Goal: Task Accomplishment & Management: Complete application form

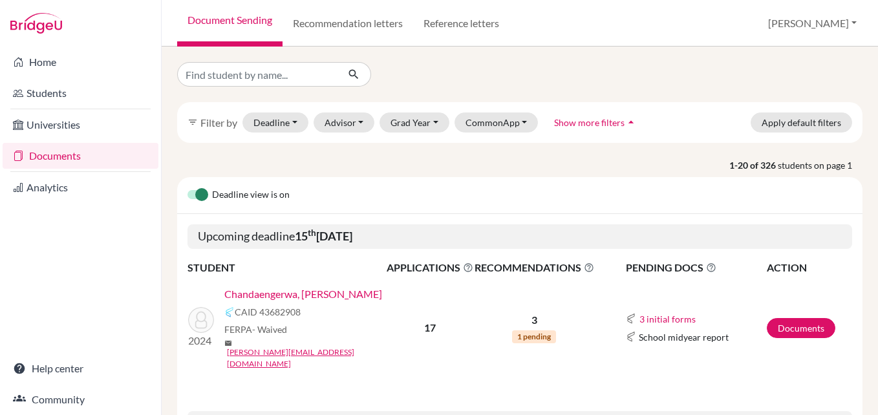
click at [284, 297] on link "Chandaengerwa, Tanaka" at bounding box center [303, 294] width 158 height 16
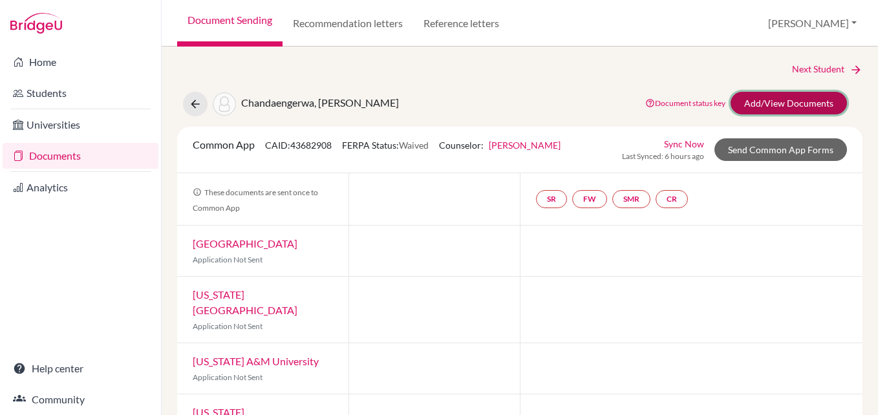
click at [758, 103] on link "Add/View Documents" at bounding box center [789, 103] width 116 height 23
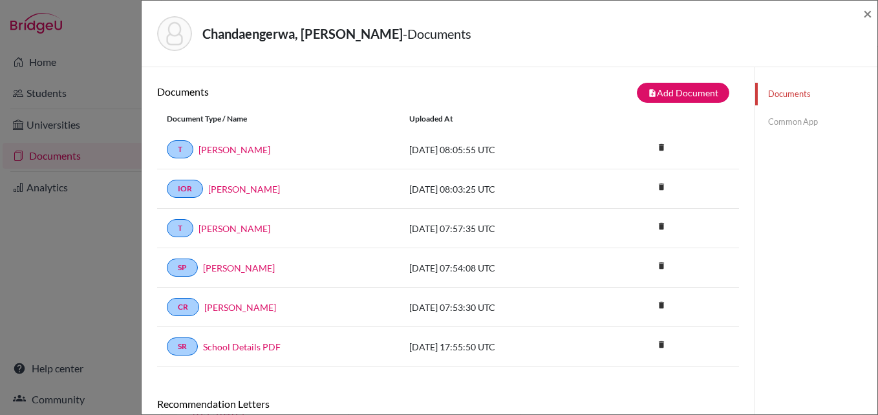
click at [782, 123] on link "Common App" at bounding box center [816, 122] width 122 height 23
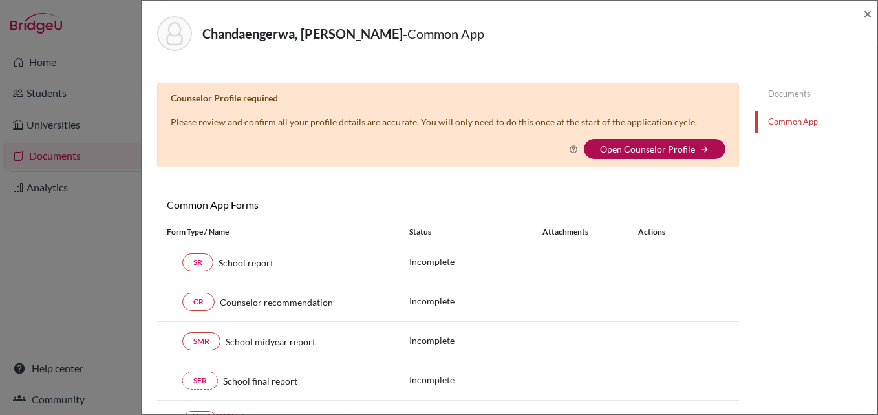
click at [662, 144] on link "Open Counselor Profile" at bounding box center [647, 149] width 95 height 11
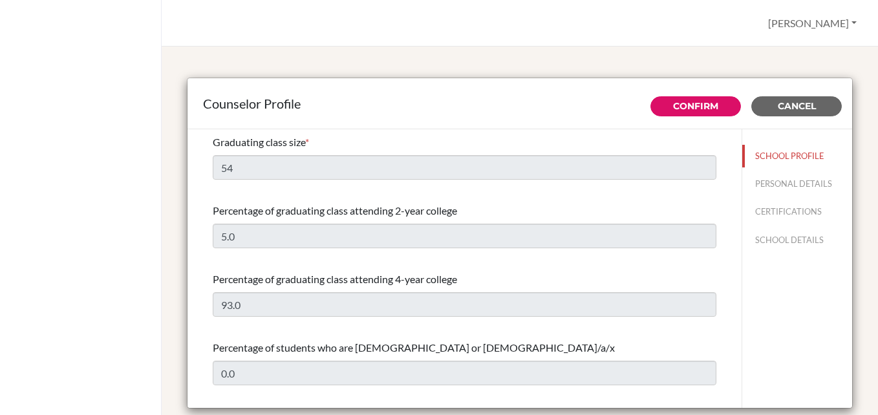
select select "1"
click at [771, 186] on button "PERSONAL DETAILS" at bounding box center [797, 184] width 110 height 23
type input "[PERSON_NAME]"
type input "Dzikiti"
type input "Advisor"
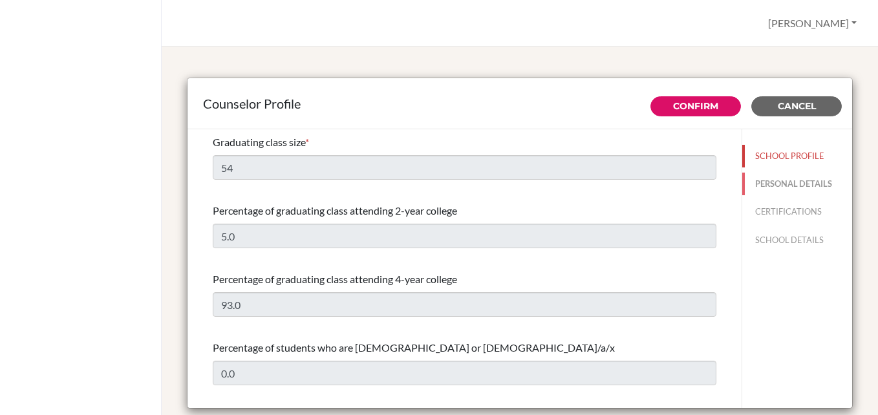
type input "263.+263773496667"
type input "[EMAIL_ADDRESS][DOMAIN_NAME]"
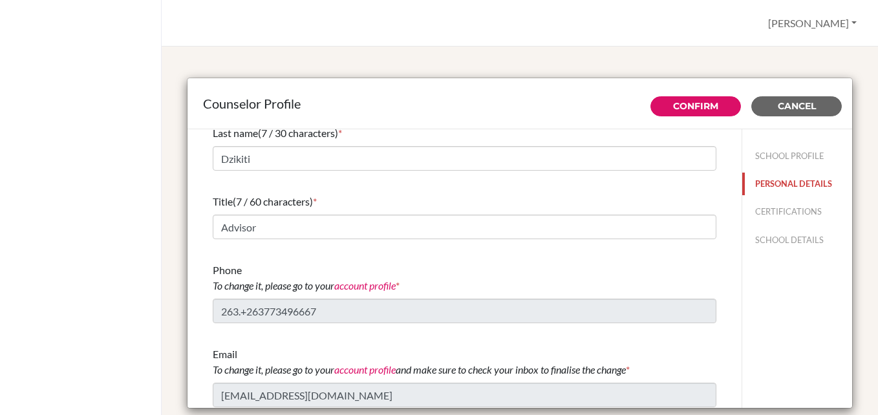
scroll to position [81, 0]
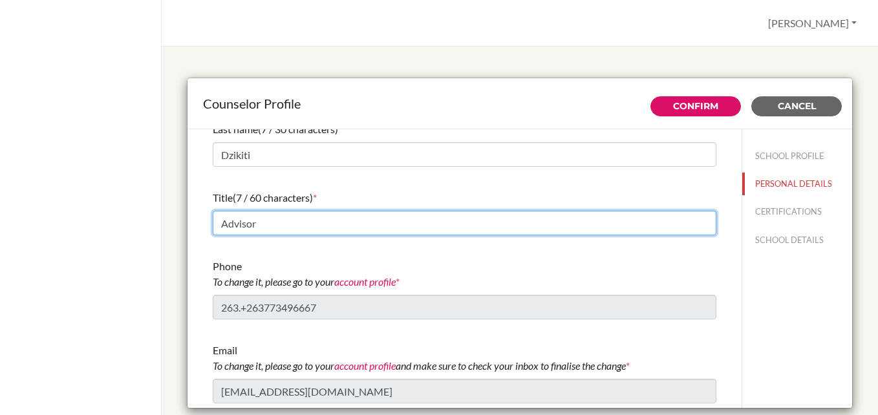
click at [378, 222] on input "Advisor" at bounding box center [465, 223] width 504 height 25
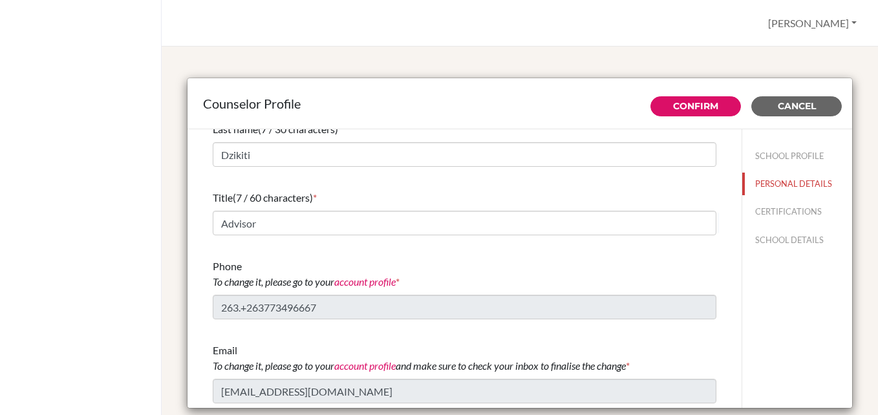
click at [377, 286] on link "account profile" at bounding box center [364, 281] width 61 height 12
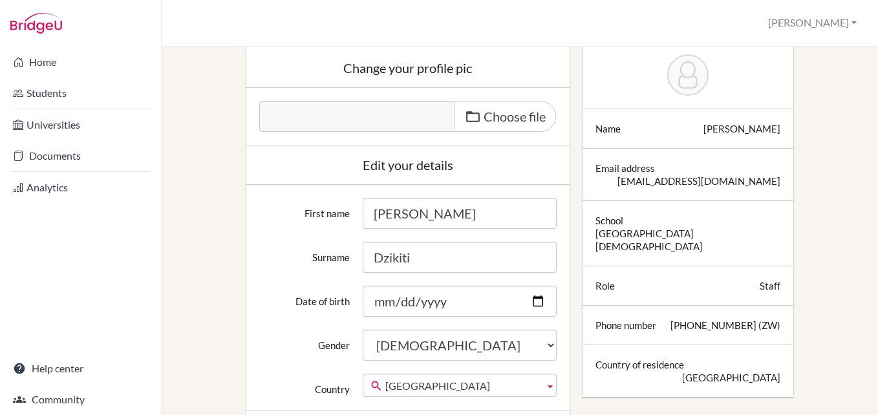
scroll to position [129, 0]
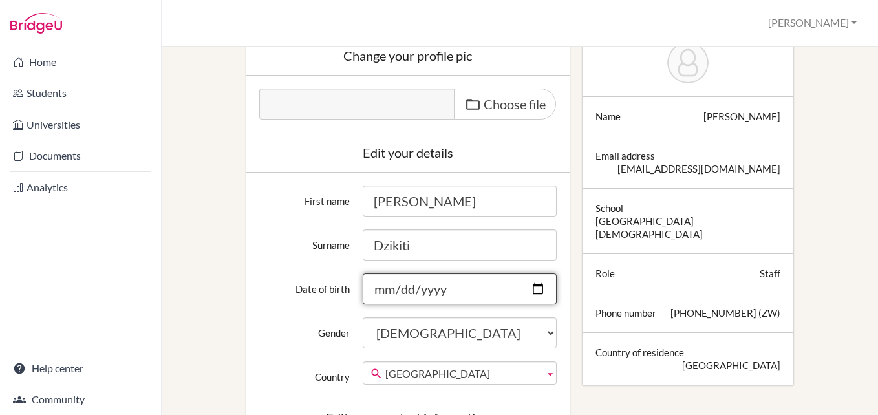
click at [530, 291] on input "Date of birth" at bounding box center [460, 288] width 194 height 31
click at [529, 287] on input "2025-10-28" at bounding box center [460, 288] width 194 height 31
type input "[DATE]"
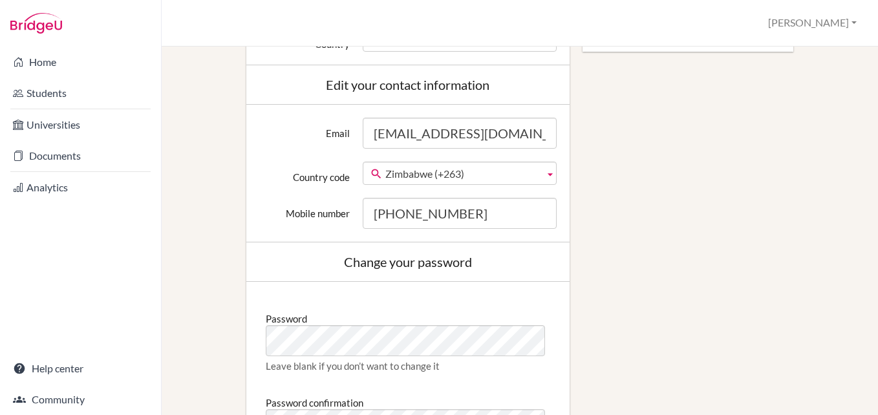
scroll to position [474, 0]
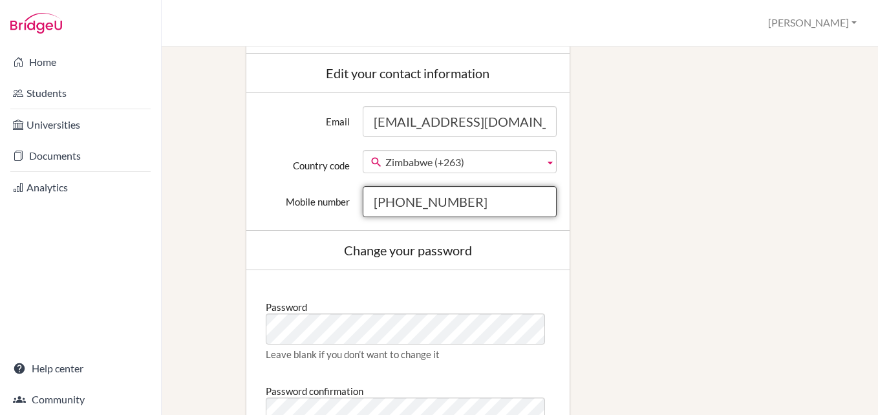
click at [403, 200] on input "+263773496667" at bounding box center [460, 201] width 194 height 31
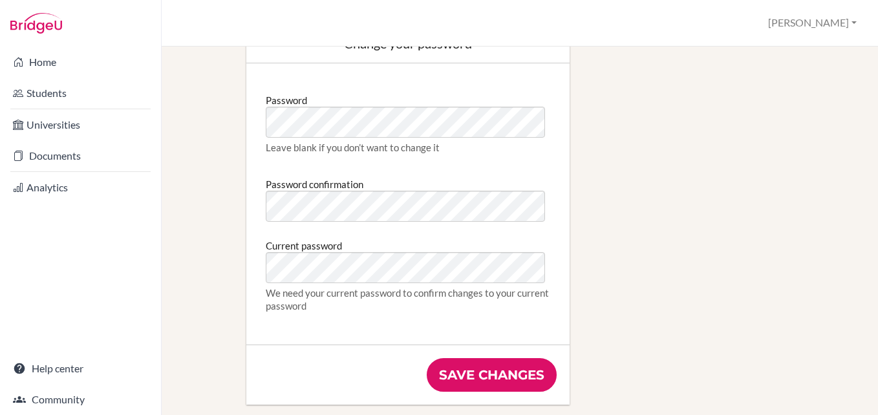
scroll to position [690, 0]
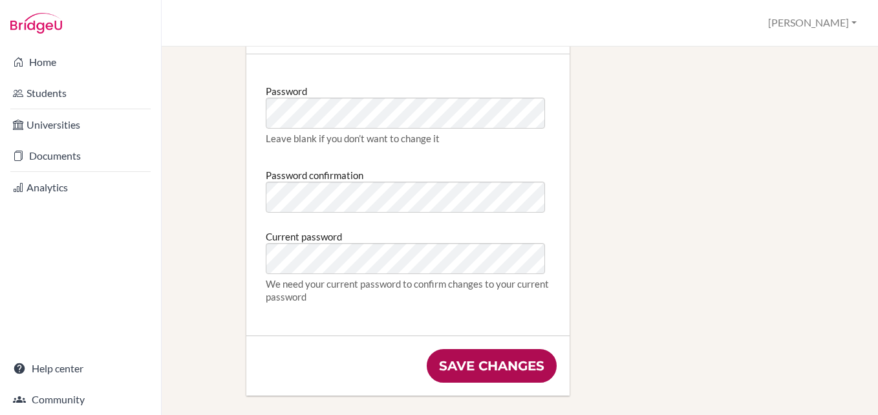
type input "0773496667"
click at [473, 377] on input "Save changes" at bounding box center [492, 366] width 130 height 34
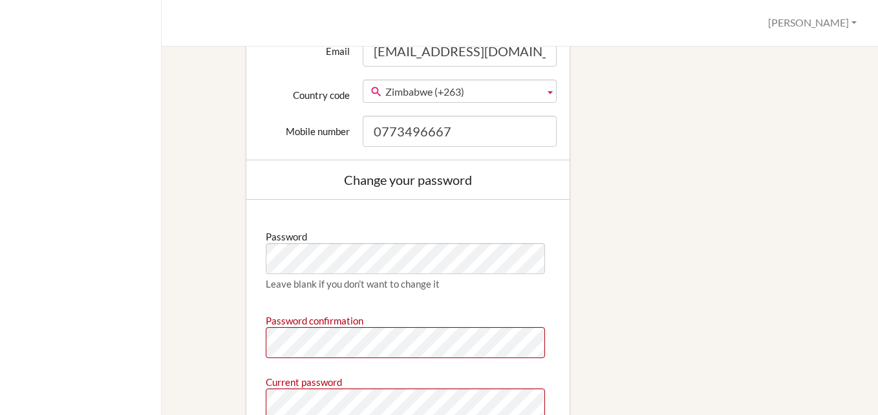
scroll to position [685, 0]
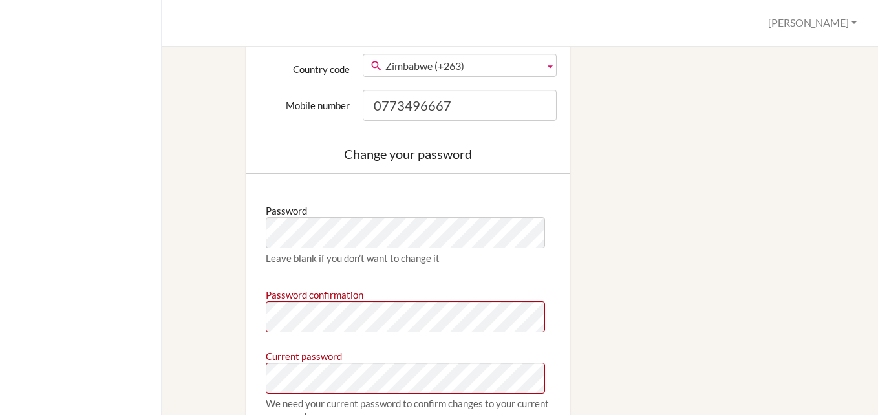
click at [436, 268] on div "Password Leave blank if you don’t want to change it" at bounding box center [408, 235] width 284 height 71
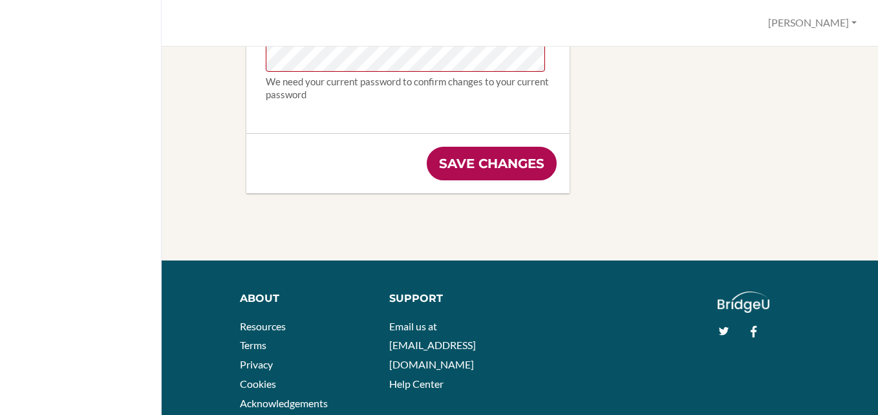
click at [529, 162] on input "Save changes" at bounding box center [492, 164] width 130 height 34
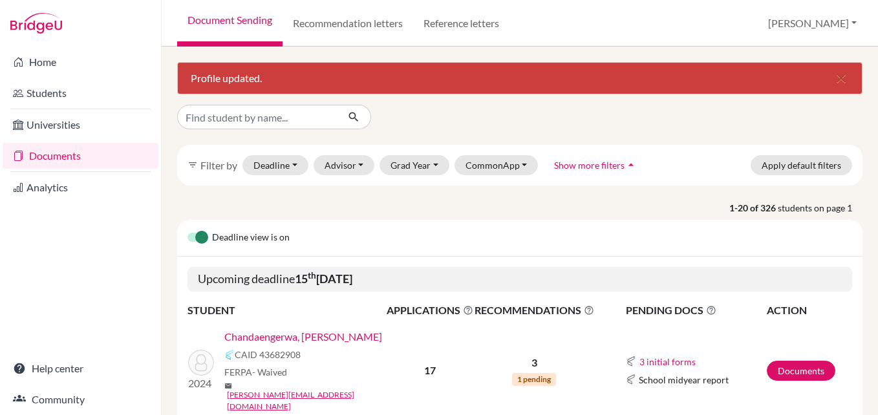
click at [262, 334] on link "Chandaengerwa, [PERSON_NAME]" at bounding box center [303, 337] width 158 height 16
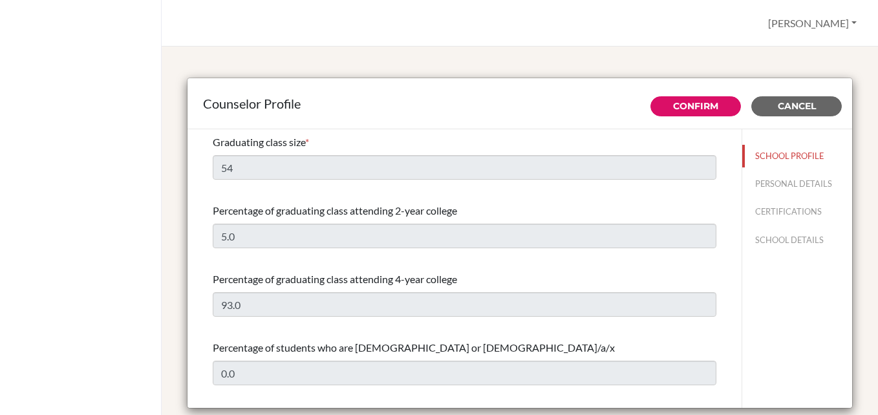
select select "1"
click at [789, 180] on button "PERSONAL DETAILS" at bounding box center [797, 184] width 110 height 23
type input "[PERSON_NAME]"
type input "Dzikiti"
type input "Advisor"
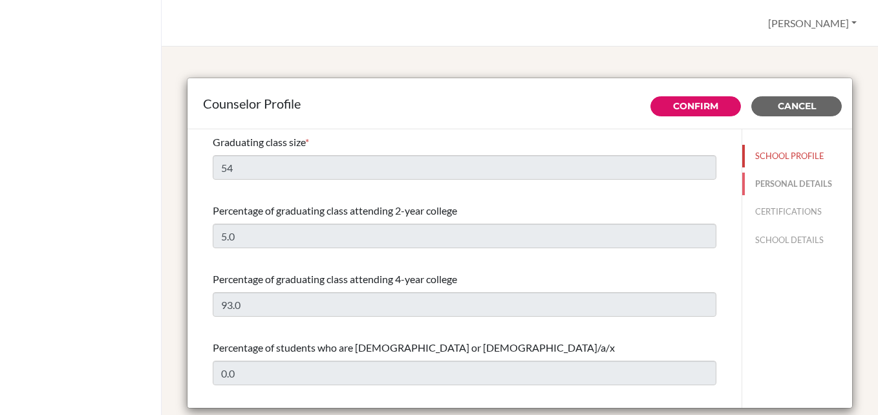
type input "263.0773496667"
type input "[EMAIL_ADDRESS][DOMAIN_NAME]"
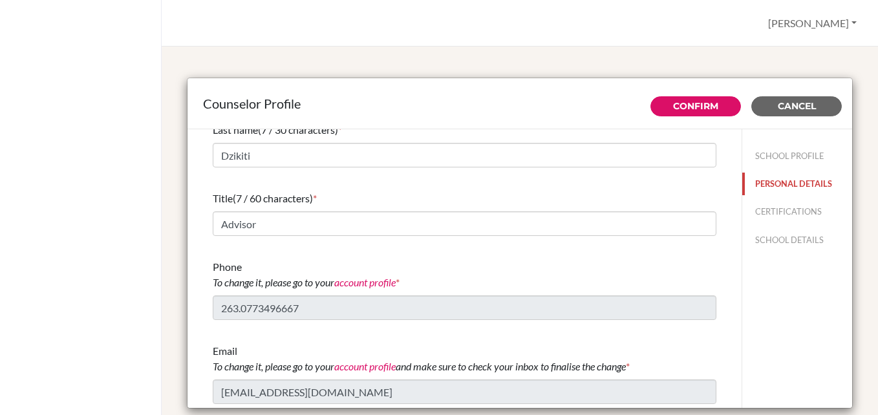
scroll to position [81, 0]
click at [378, 284] on link "account profile" at bounding box center [364, 281] width 61 height 12
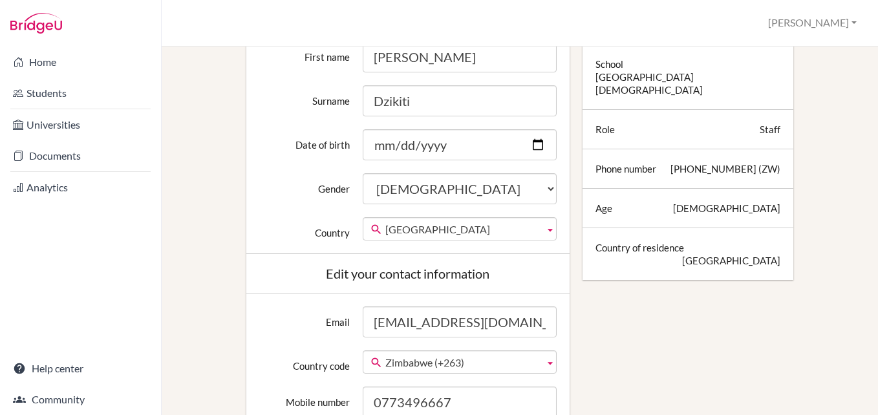
scroll to position [322, 0]
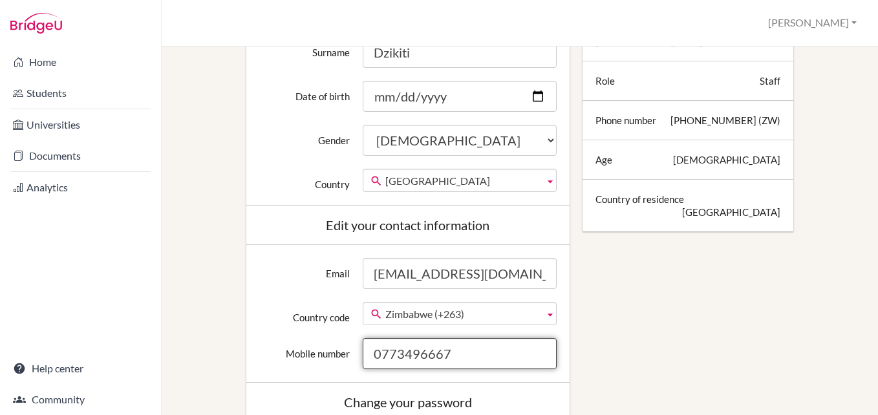
click at [374, 360] on input "0773496667" at bounding box center [460, 353] width 194 height 31
click at [381, 355] on input "0773496667" at bounding box center [460, 353] width 194 height 31
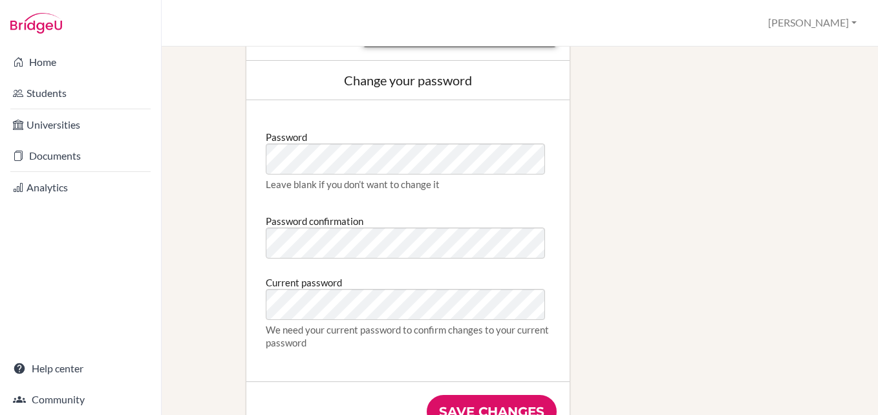
type input "773496667"
click at [449, 401] on input "Save changes" at bounding box center [492, 412] width 130 height 34
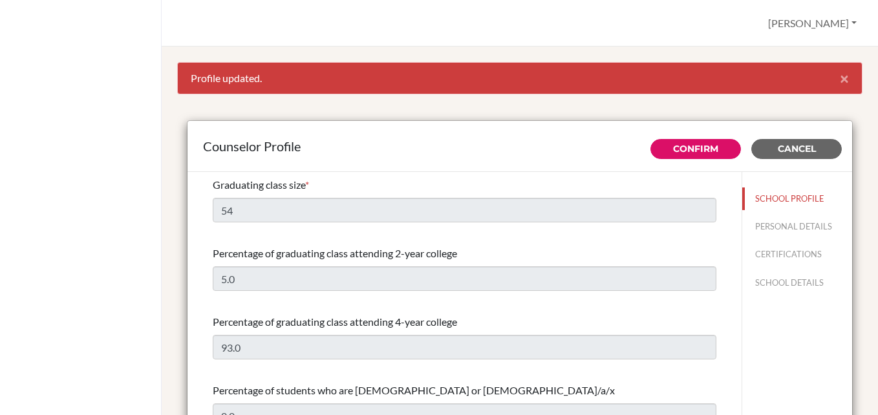
select select "1"
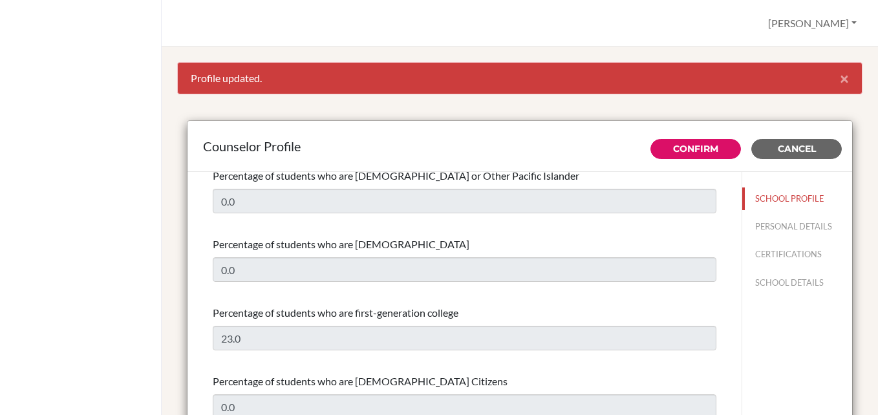
scroll to position [733, 0]
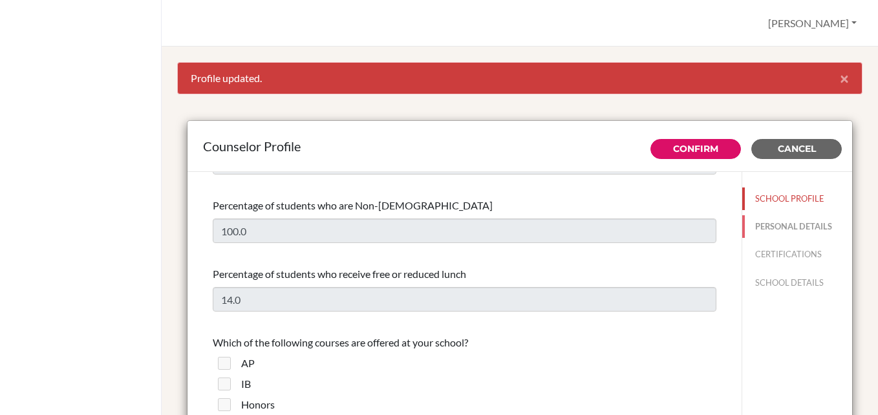
click at [759, 222] on button "PERSONAL DETAILS" at bounding box center [797, 226] width 110 height 23
type input "[PERSON_NAME]"
type input "Dzikiti"
type input "Advisor"
type input "263.773496667"
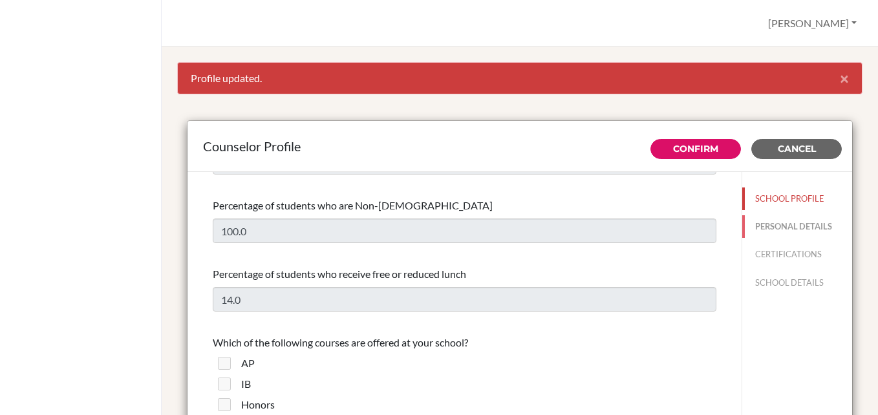
type input "[EMAIL_ADDRESS][DOMAIN_NAME]"
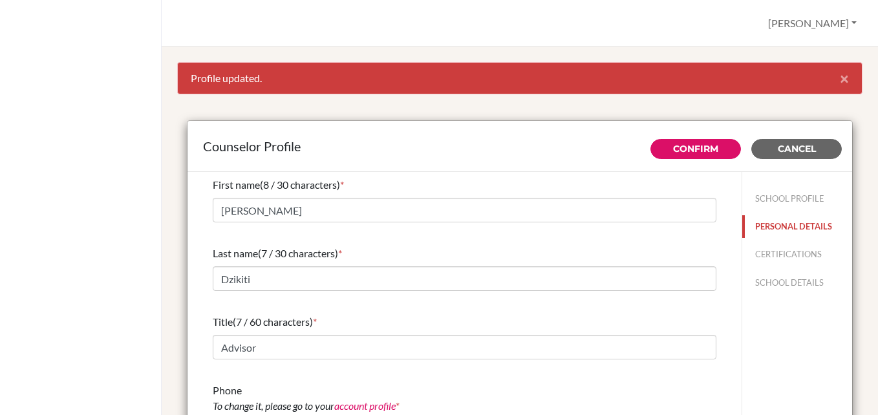
scroll to position [81, 0]
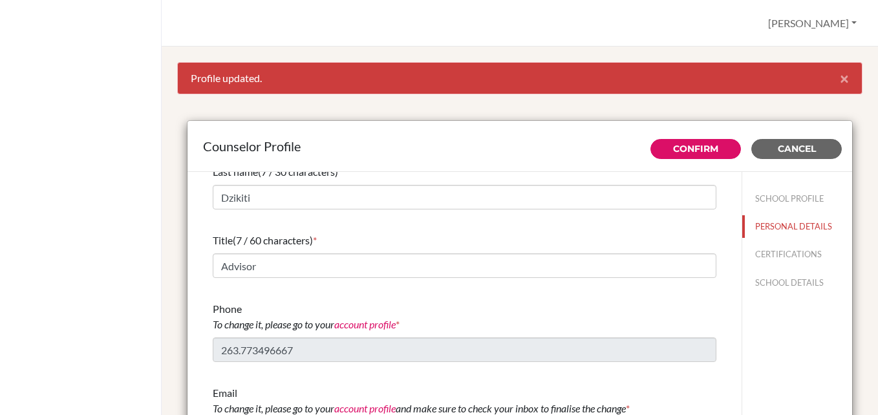
click at [356, 326] on link "account profile" at bounding box center [364, 324] width 61 height 12
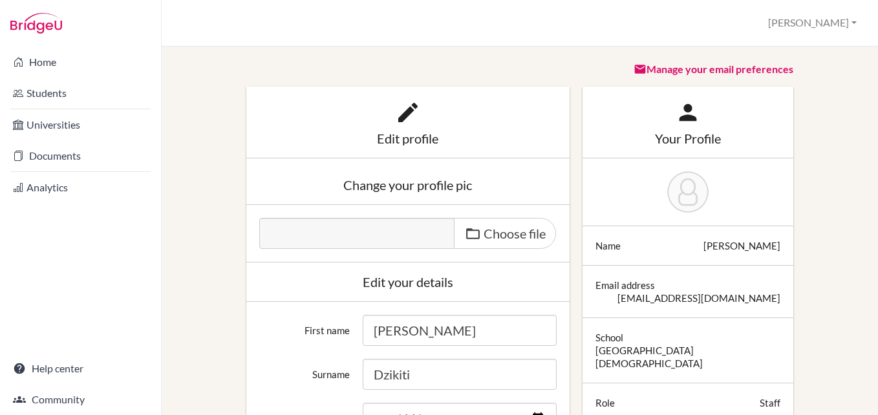
scroll to position [322, 0]
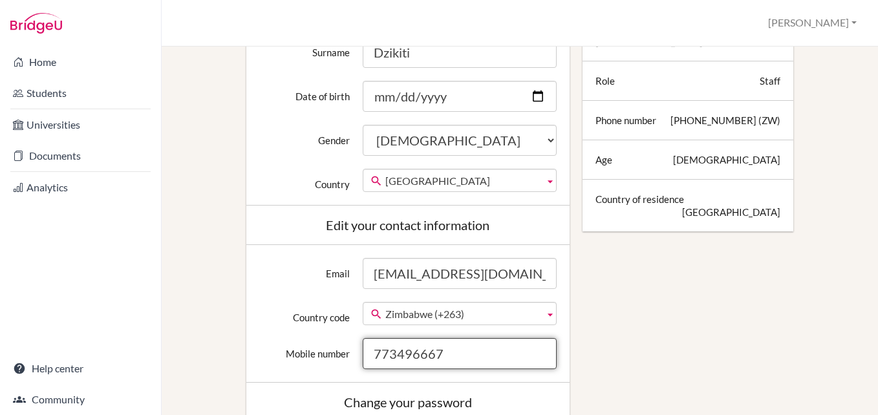
click at [372, 356] on input "773496667" at bounding box center [460, 353] width 194 height 31
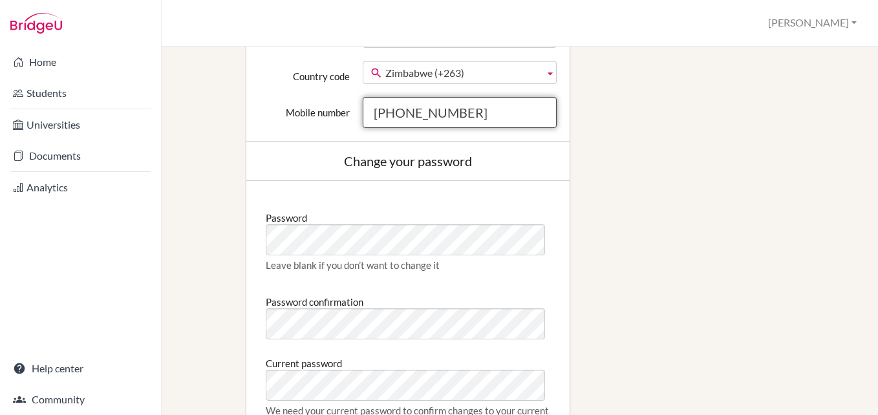
scroll to position [572, 0]
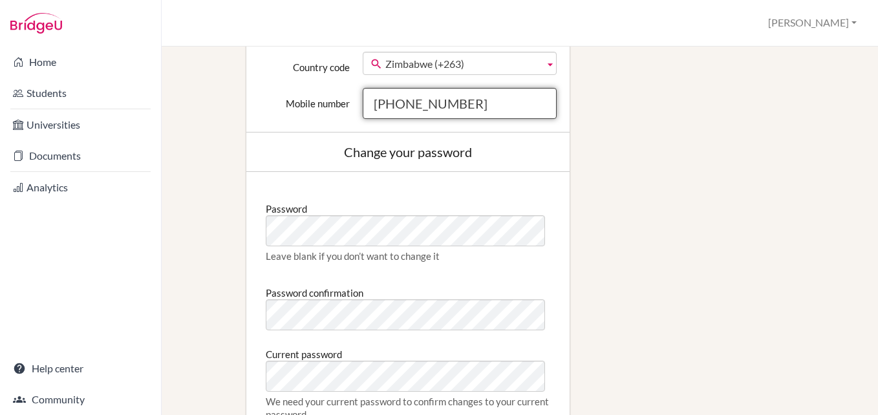
type input "[PHONE_NUMBER]"
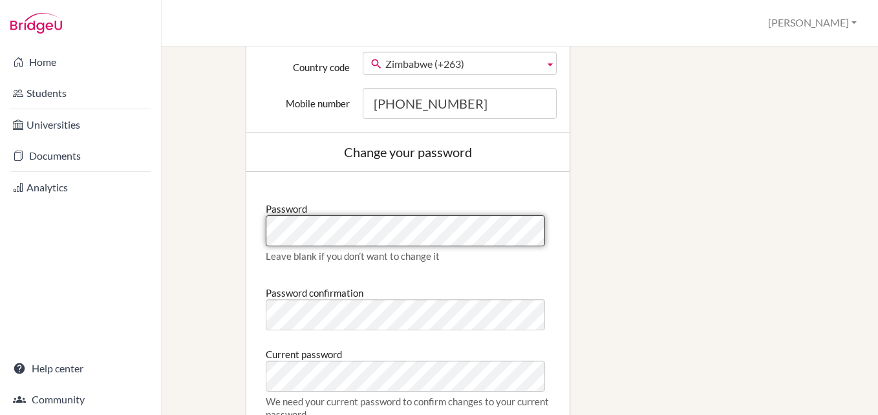
scroll to position [894, 0]
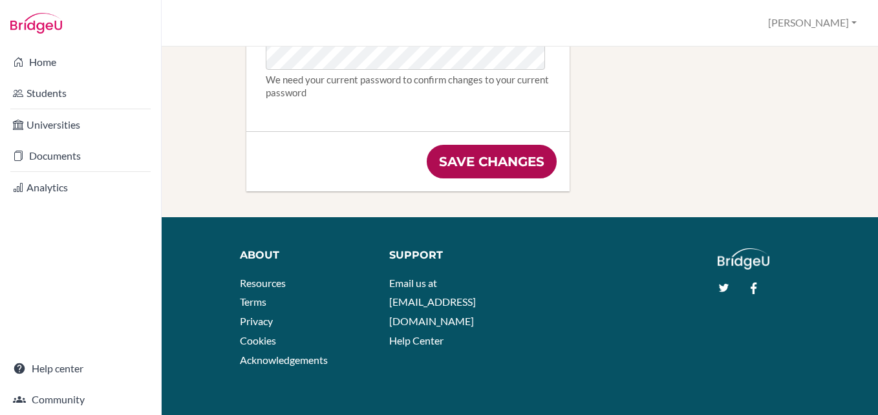
click at [513, 162] on input "Save changes" at bounding box center [492, 162] width 130 height 34
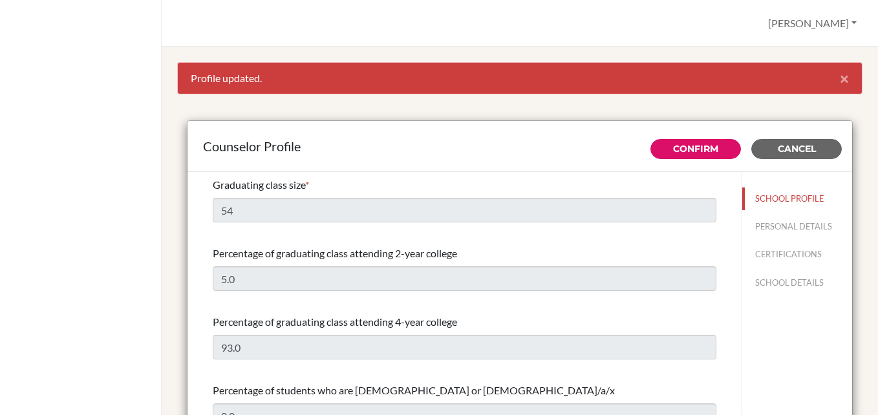
select select "1"
click at [774, 223] on button "PERSONAL DETAILS" at bounding box center [797, 226] width 110 height 23
type input "[PERSON_NAME]"
type input "Dzikiti"
type input "Advisor"
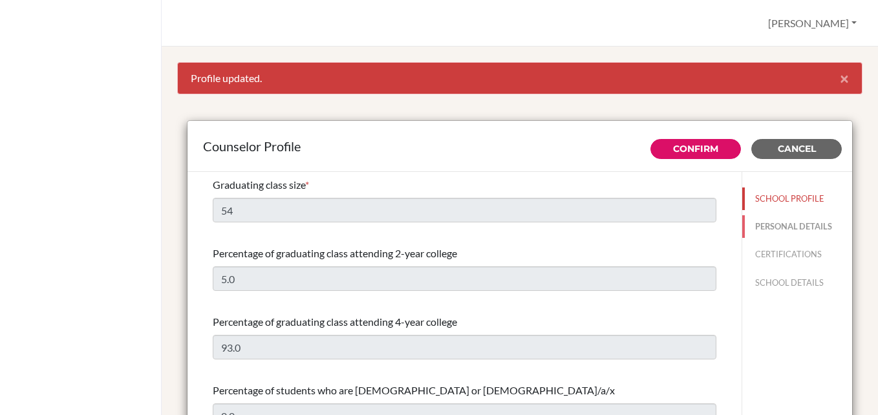
type input "263.+263773496667"
type input "[EMAIL_ADDRESS][DOMAIN_NAME]"
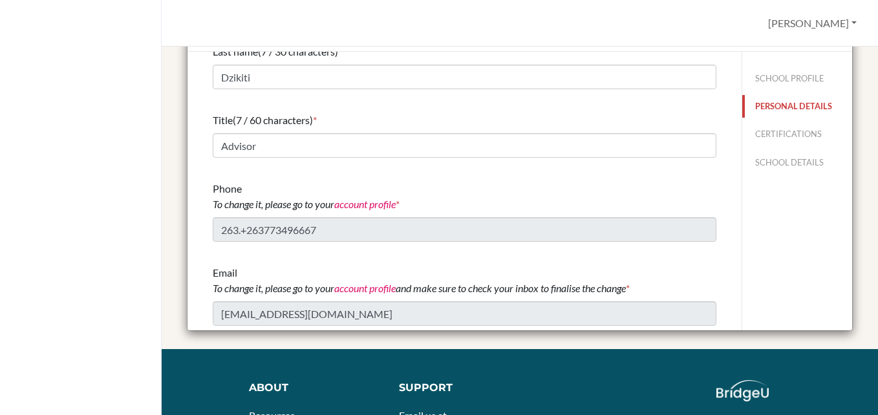
scroll to position [129, 0]
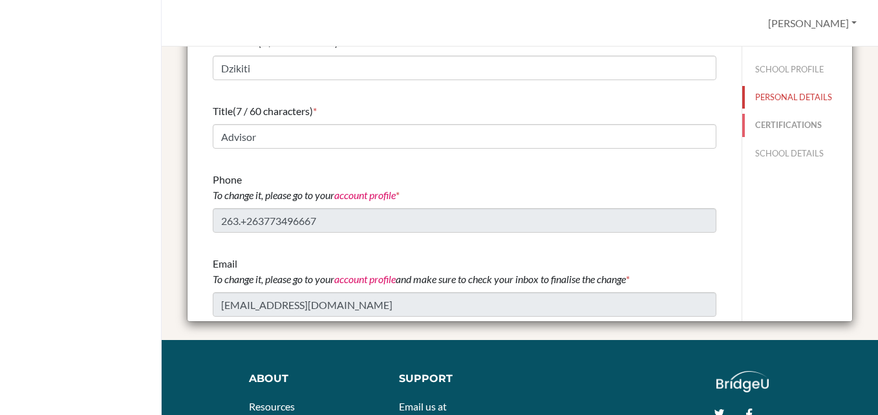
click at [780, 117] on button "CERTIFICATIONS" at bounding box center [797, 125] width 110 height 23
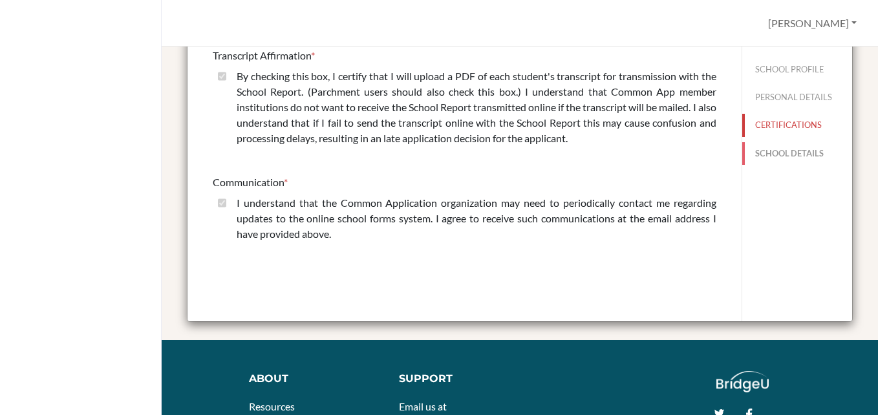
click at [789, 155] on button "SCHOOL DETAILS" at bounding box center [797, 153] width 110 height 23
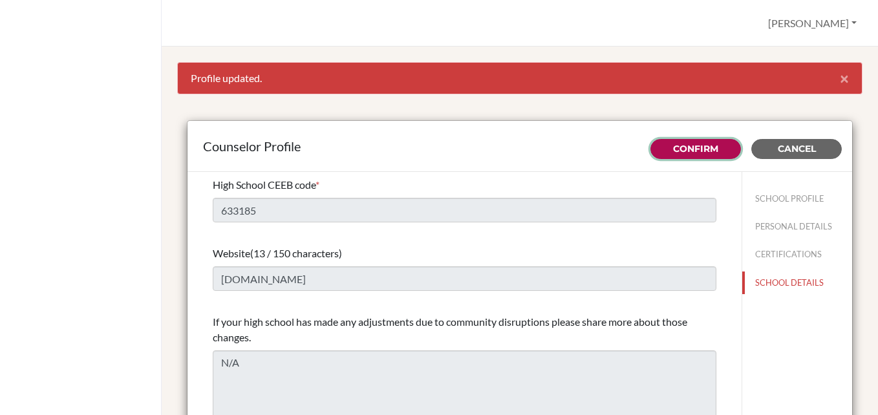
click at [689, 147] on link "Confirm" at bounding box center [695, 149] width 45 height 12
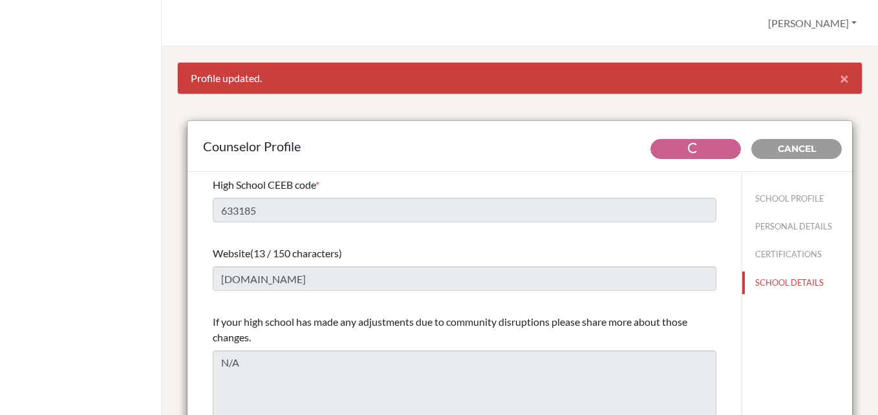
type input "[PERSON_NAME]"
type input "Dzikiti"
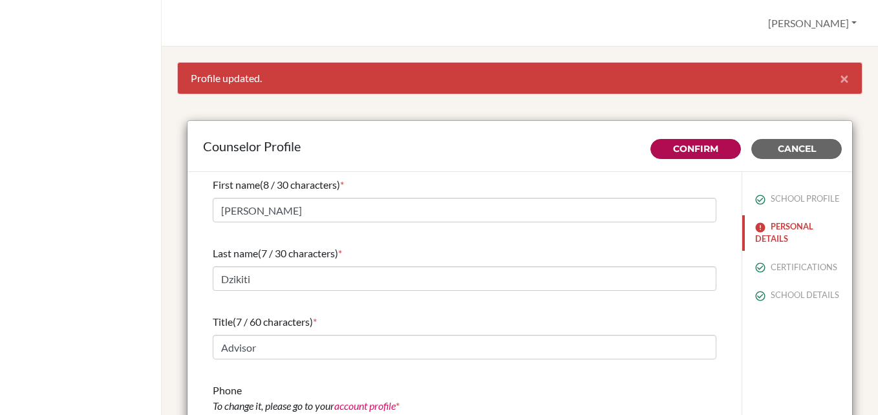
click at [761, 241] on button "PERSONAL DETAILS" at bounding box center [797, 232] width 110 height 35
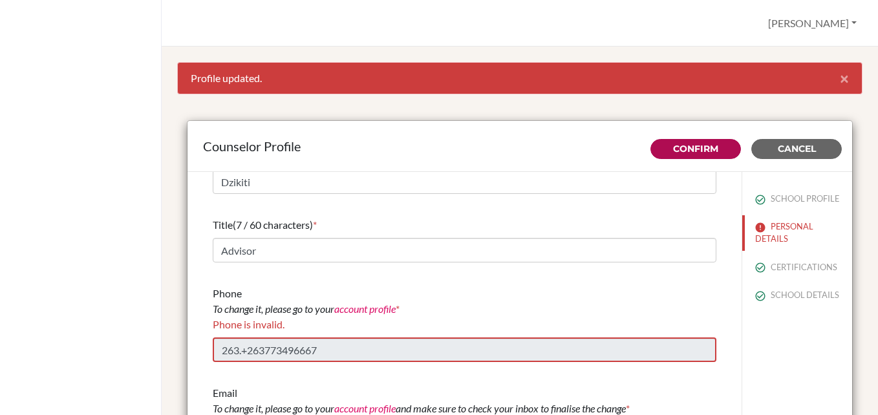
click at [372, 307] on link "account profile" at bounding box center [364, 309] width 61 height 12
click at [356, 309] on link "account profile" at bounding box center [364, 309] width 61 height 12
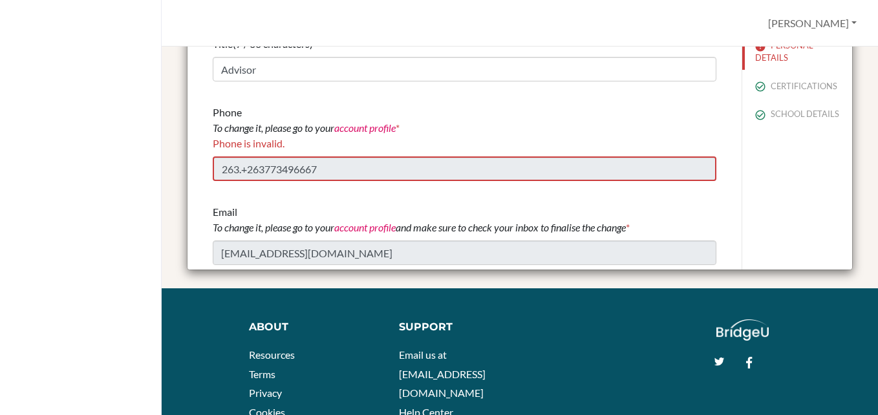
scroll to position [207, 0]
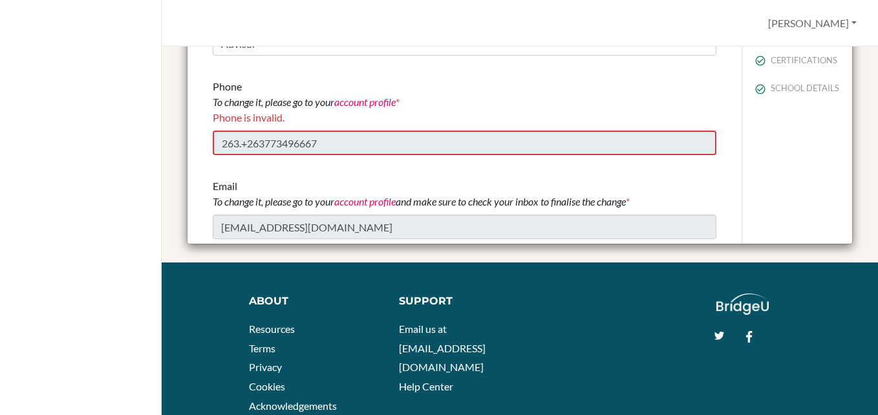
click at [365, 101] on link "account profile" at bounding box center [364, 102] width 61 height 12
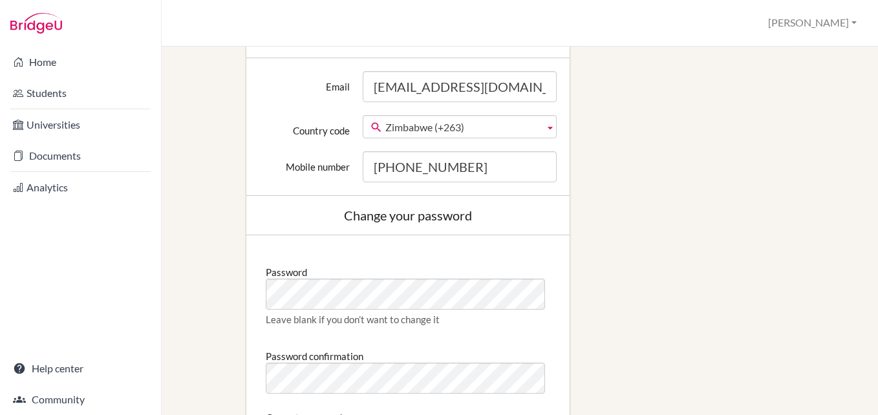
scroll to position [5106, 0]
click at [546, 128] on b at bounding box center [550, 127] width 12 height 22
click at [621, 131] on div "Edit profile Change your profile pic Choose file Edit your details First name […" at bounding box center [520, 90] width 672 height 1025
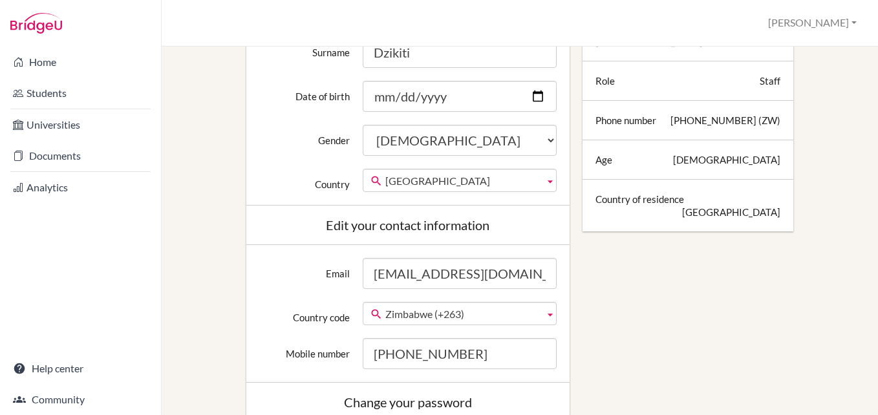
scroll to position [644, 0]
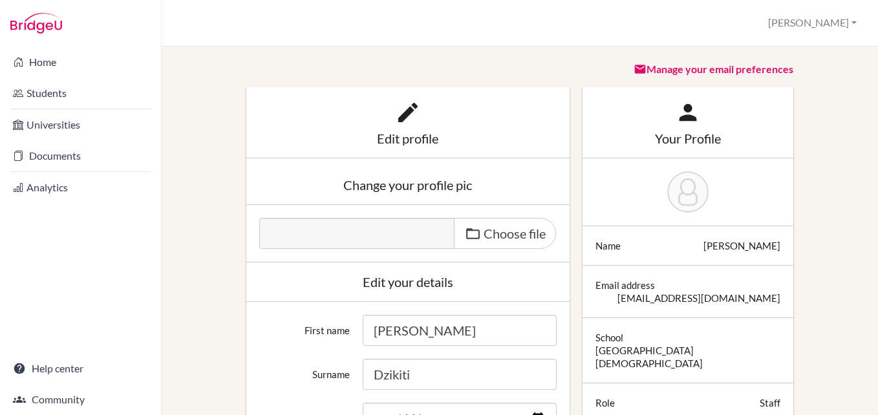
scroll to position [322, 0]
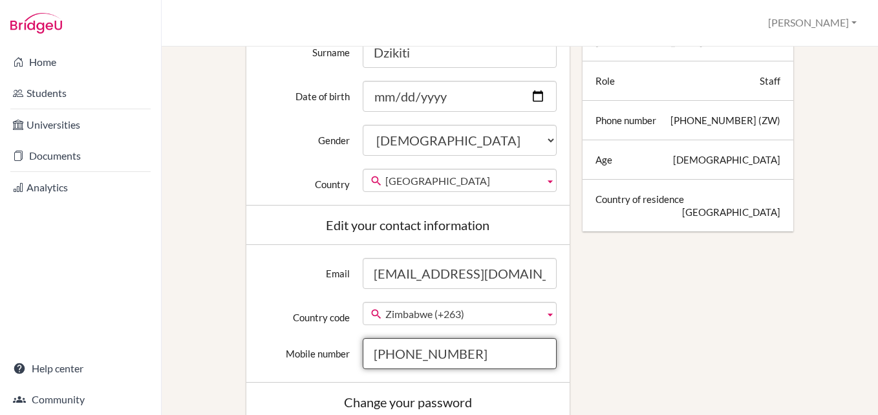
click at [403, 354] on input "+263773496667" at bounding box center [460, 353] width 194 height 31
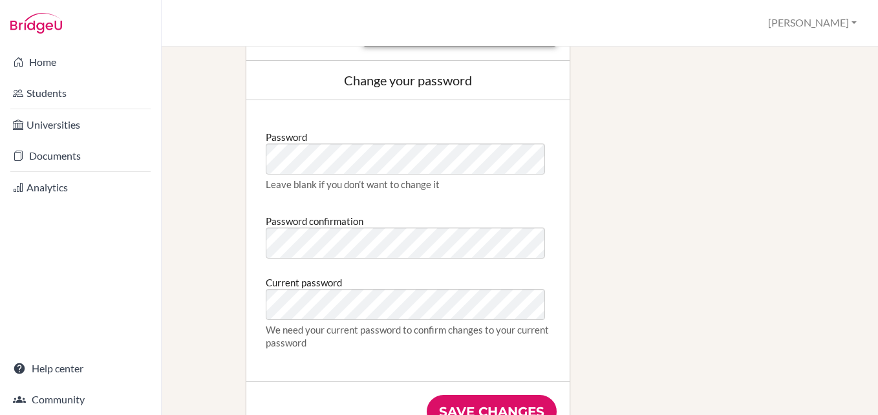
type input "773496667"
click at [490, 401] on input "Save changes" at bounding box center [492, 412] width 130 height 34
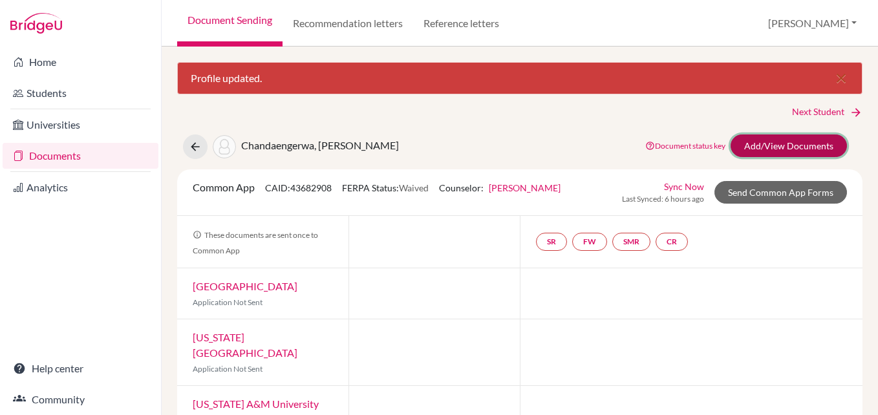
click at [777, 142] on link "Add/View Documents" at bounding box center [789, 145] width 116 height 23
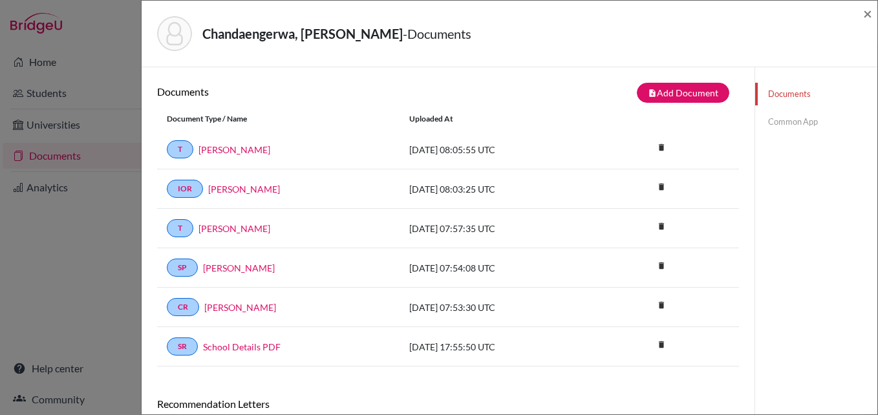
click at [790, 120] on link "Common App" at bounding box center [816, 122] width 122 height 23
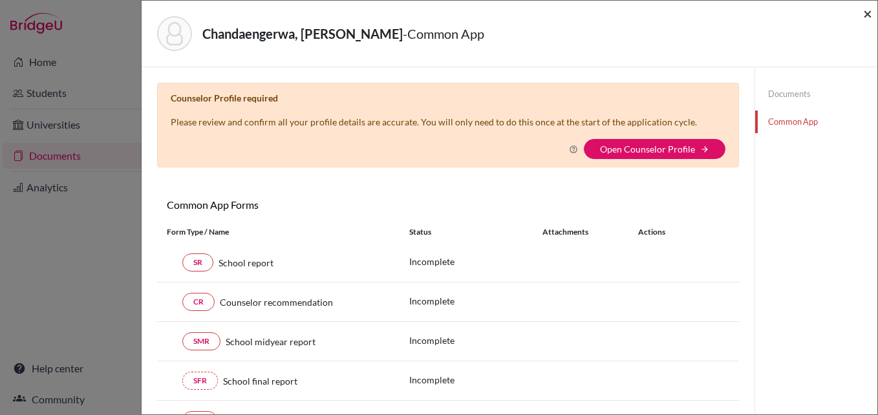
click at [868, 16] on span "×" at bounding box center [867, 13] width 9 height 19
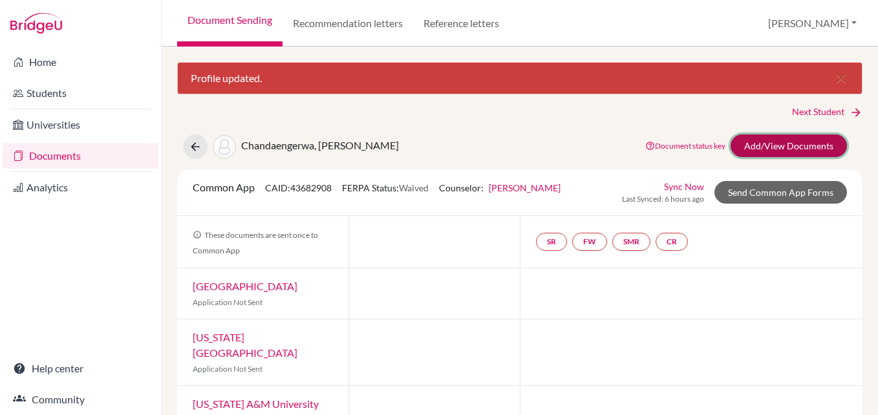
click at [760, 142] on link "Add/View Documents" at bounding box center [789, 145] width 116 height 23
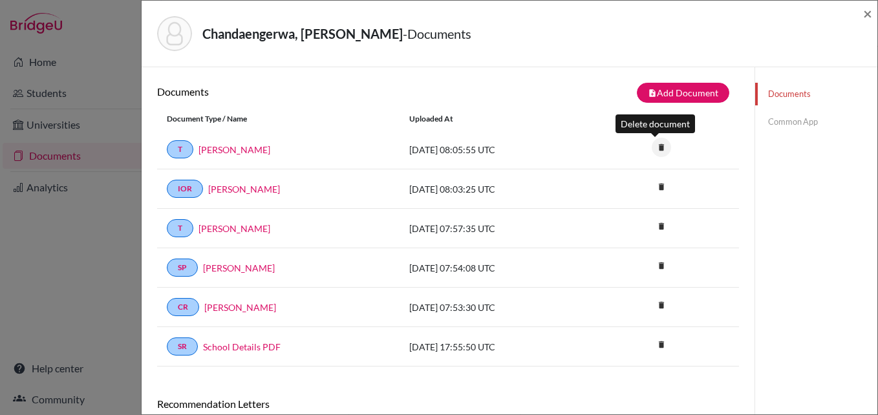
click at [655, 147] on icon "delete" at bounding box center [661, 147] width 19 height 19
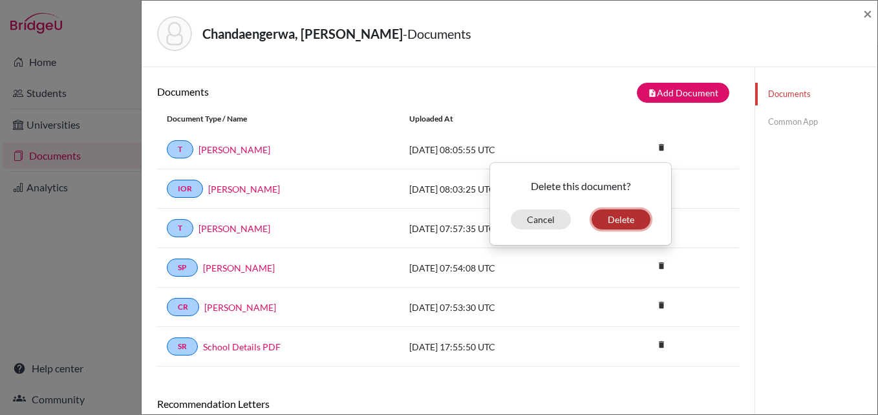
click at [608, 219] on button "Delete" at bounding box center [621, 219] width 59 height 20
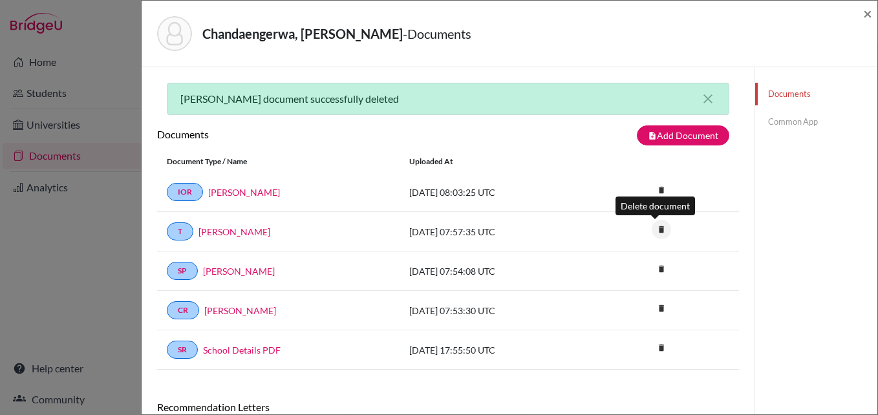
click at [653, 230] on icon "delete" at bounding box center [661, 229] width 19 height 19
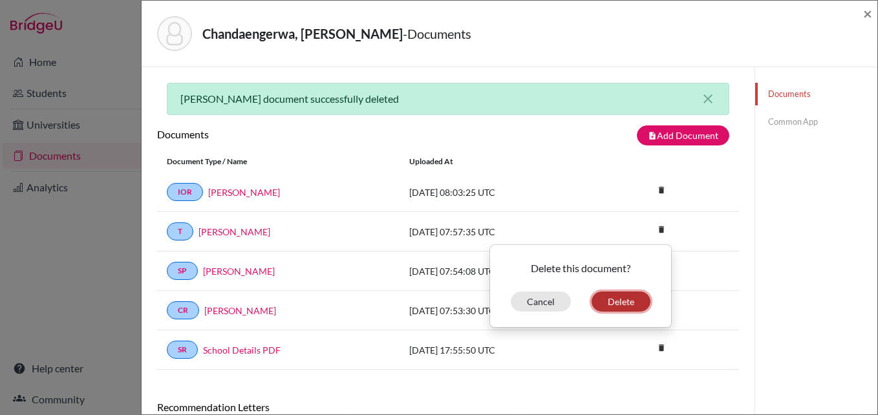
click at [623, 303] on button "Delete" at bounding box center [621, 302] width 59 height 20
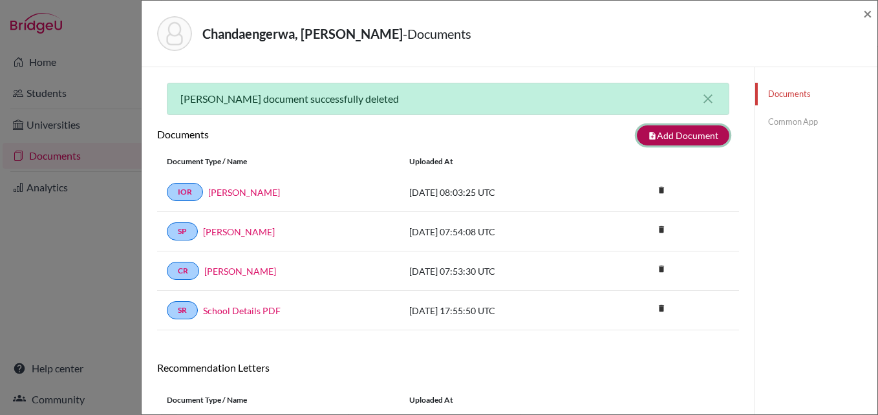
click at [678, 130] on button "note_add Add Document" at bounding box center [683, 135] width 92 height 20
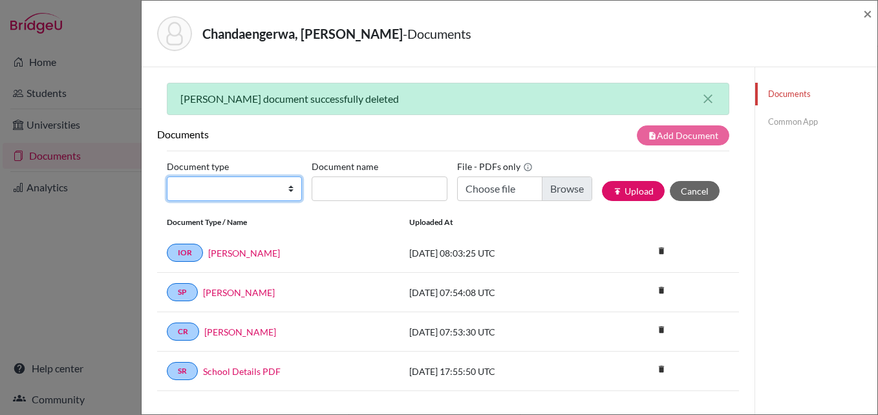
click at [288, 189] on select "Change explanation for Common App reports Counselor recommendation Internationa…" at bounding box center [234, 188] width 135 height 25
select select "2"
click at [167, 176] on select "Change explanation for Common App reports Counselor recommendation Internationa…" at bounding box center [234, 188] width 135 height 25
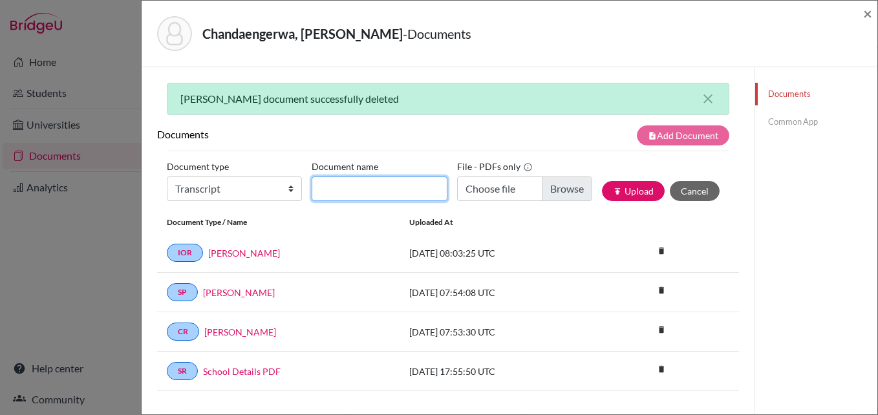
click at [423, 195] on input "Document name" at bounding box center [379, 188] width 135 height 25
type input "[DATE] to [DATE]"
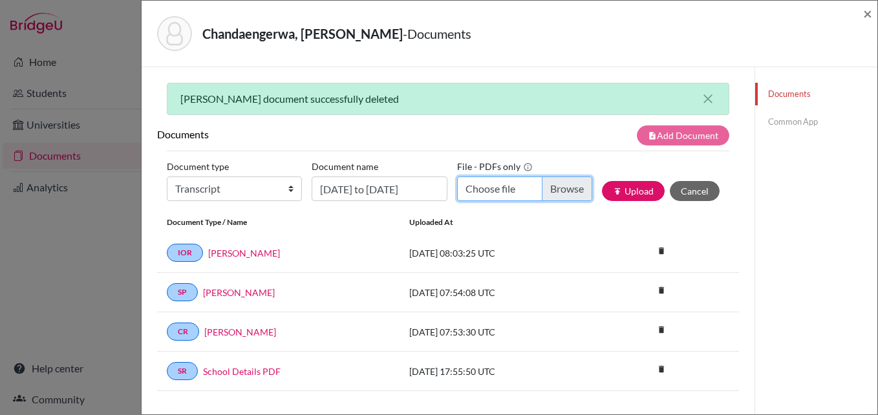
click at [554, 189] on input "Choose file" at bounding box center [524, 188] width 135 height 25
type input "C:\fakepath\[PERSON_NAME] [PERSON_NAME] High School Transcript.pdf"
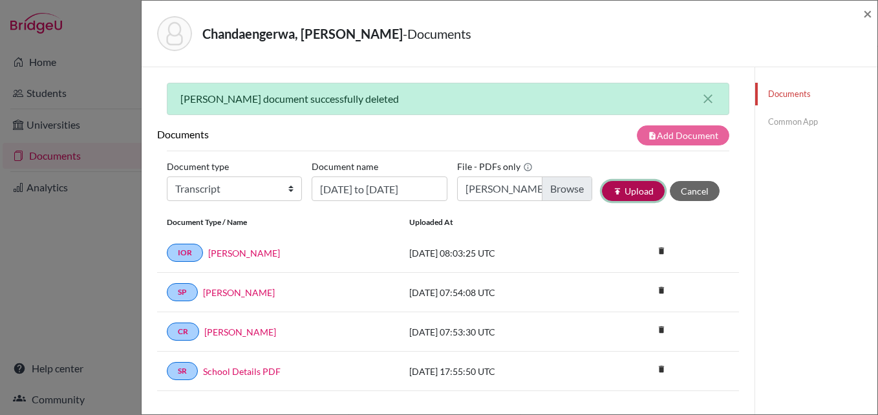
click at [625, 192] on button "publish Upload" at bounding box center [633, 191] width 63 height 20
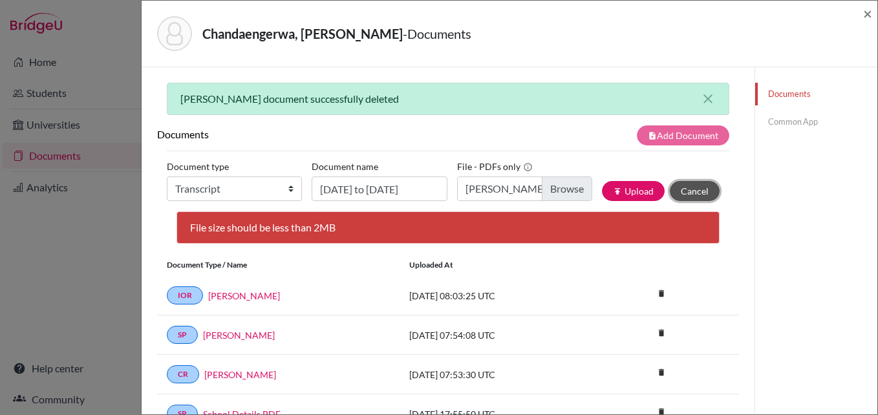
click at [685, 189] on button "Cancel" at bounding box center [695, 191] width 50 height 20
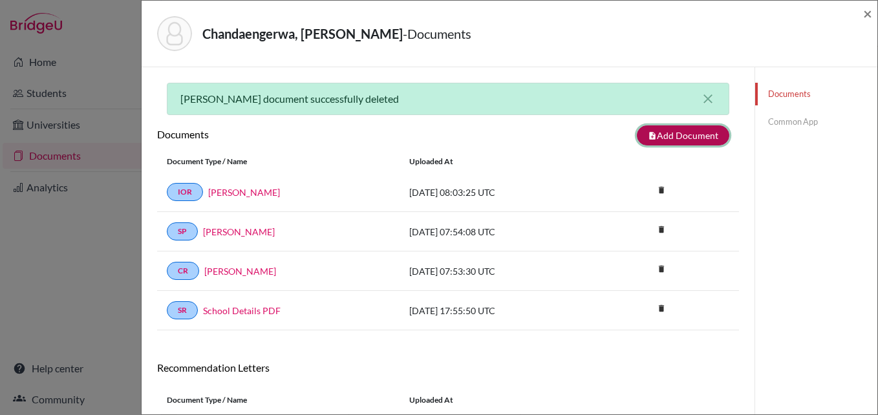
click at [655, 131] on button "note_add Add Document" at bounding box center [683, 135] width 92 height 20
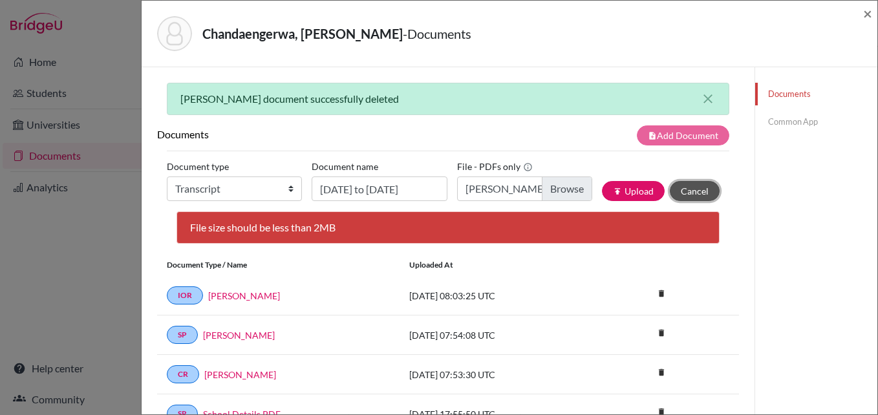
click at [673, 191] on button "Cancel" at bounding box center [695, 191] width 50 height 20
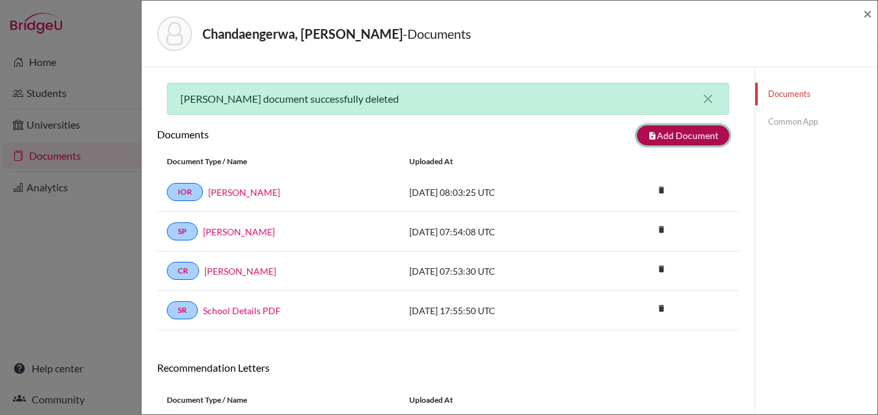
click at [654, 138] on button "note_add Add Document" at bounding box center [683, 135] width 92 height 20
select select "2"
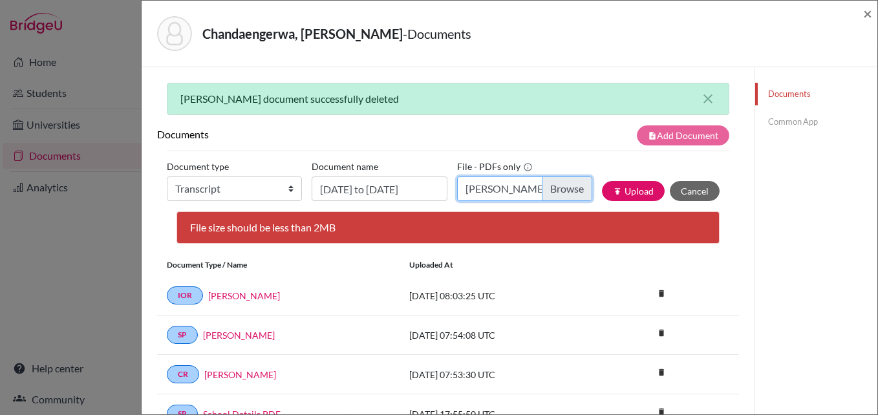
click at [550, 187] on input "[PERSON_NAME] [PERSON_NAME] High School Transcript.pdf" at bounding box center [524, 188] width 135 height 25
type input "C:\fakepath\[PERSON_NAME] [PERSON_NAME] High School Transcript_compressed.pdf"
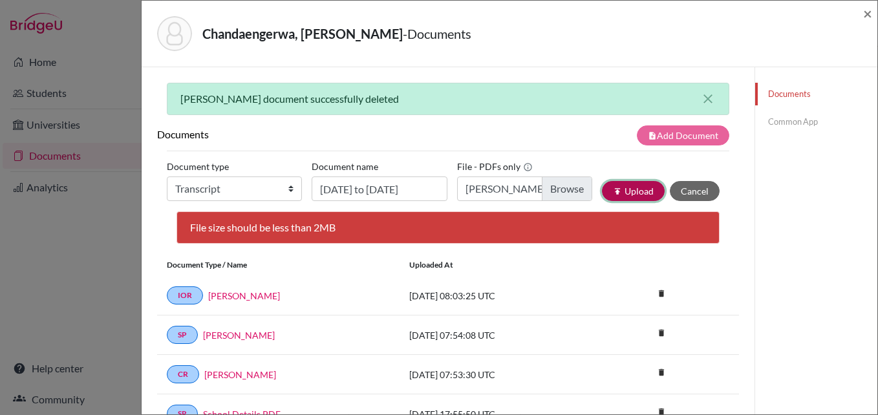
click at [632, 190] on button "publish Upload" at bounding box center [633, 191] width 63 height 20
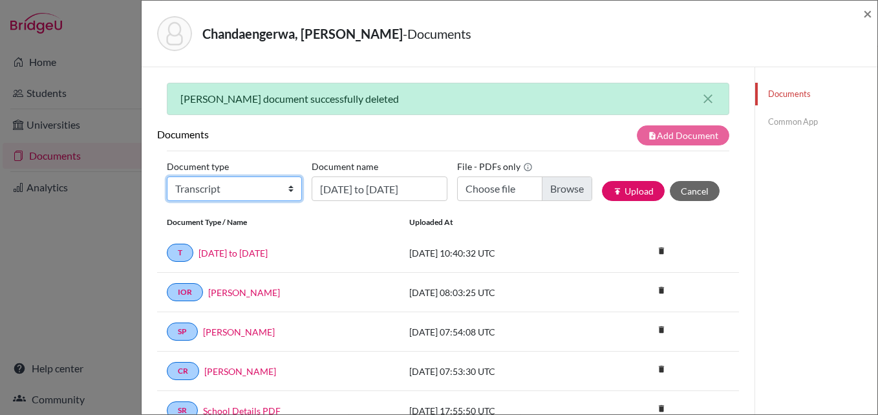
click at [289, 190] on select "Change explanation for Common App reports Counselor recommendation Internationa…" at bounding box center [234, 188] width 135 height 25
select select "2"
click at [167, 176] on select "Change explanation for Common App reports Counselor recommendation Internationa…" at bounding box center [234, 188] width 135 height 25
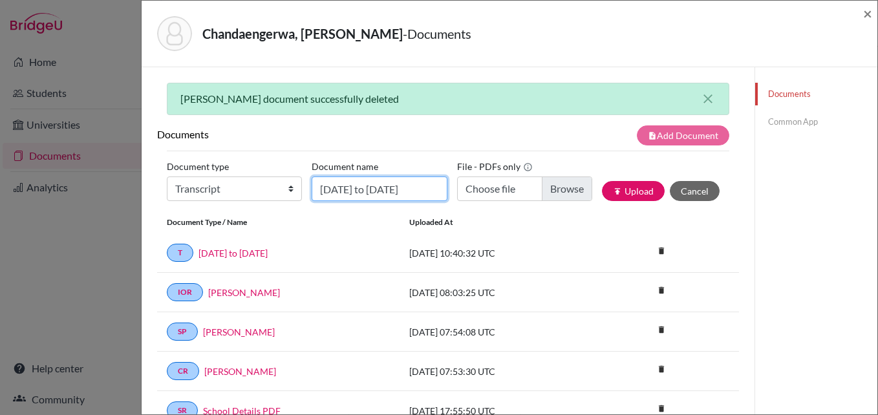
click at [405, 199] on input "2019 to 2022" at bounding box center [379, 188] width 135 height 25
type input "2023 to 2024"
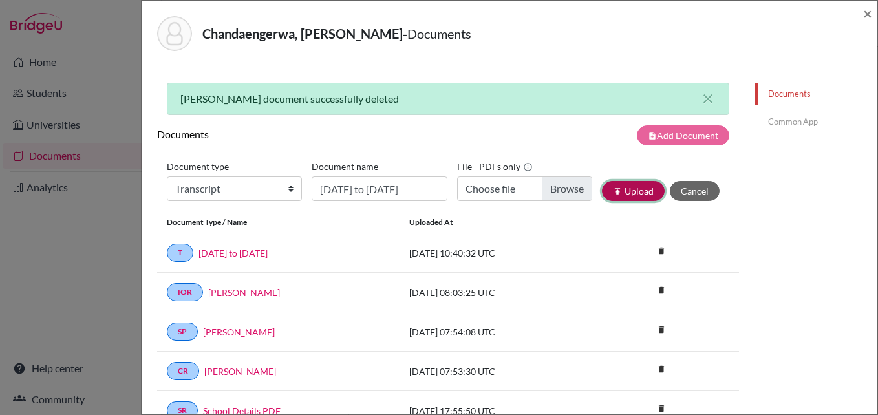
click at [630, 191] on button "publish Upload" at bounding box center [633, 191] width 63 height 20
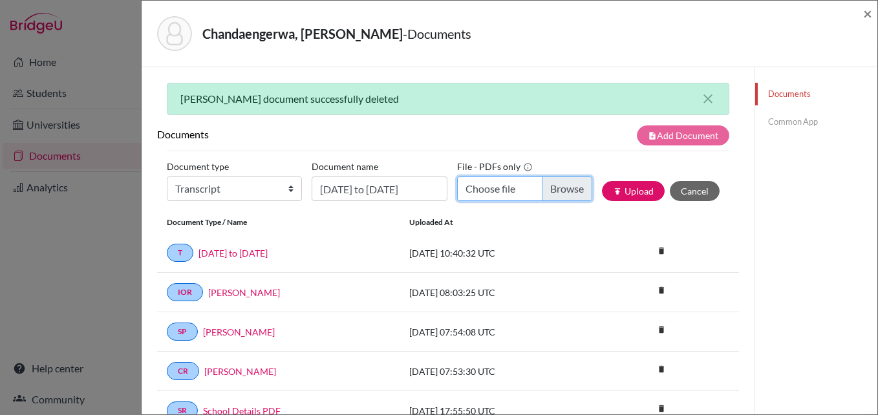
click at [567, 196] on input "Choose file" at bounding box center [524, 188] width 135 height 25
type input "C:\fakepath\Tanaka Chandaengerwa MCC Transcricpt.pdf"
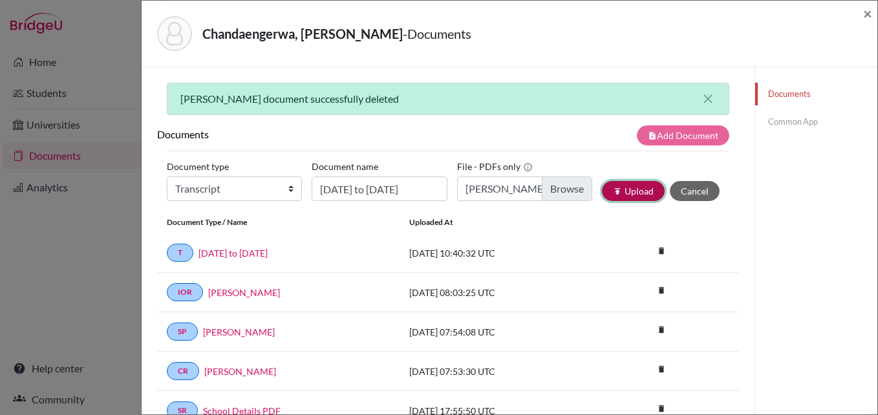
click at [626, 195] on button "publish Upload" at bounding box center [633, 191] width 63 height 20
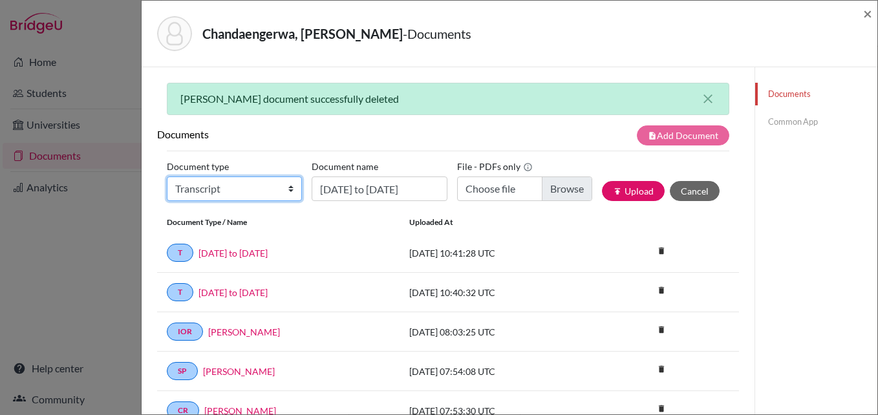
click at [286, 192] on select "Change explanation for Common App reports Counselor recommendation Internationa…" at bounding box center [234, 188] width 135 height 25
click at [362, 145] on div "Mrs B. Dzikiti document successfully deleted close Documents note_add Add Docum…" at bounding box center [448, 147] width 582 height 129
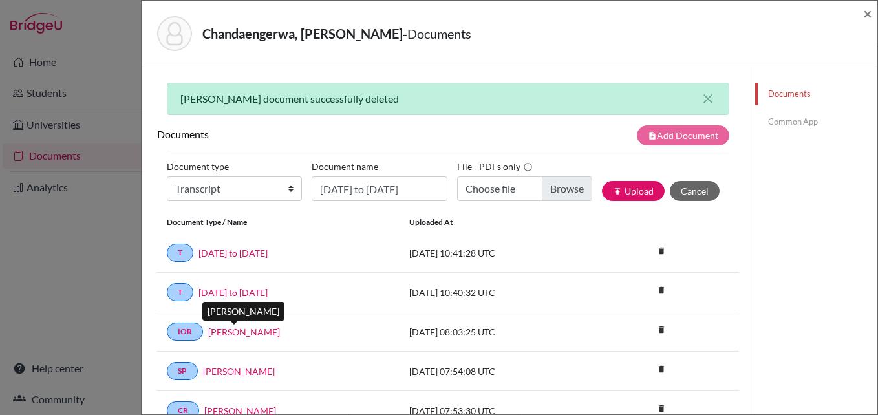
click at [237, 333] on link "Mrs B. Dzikiti" at bounding box center [244, 332] width 72 height 14
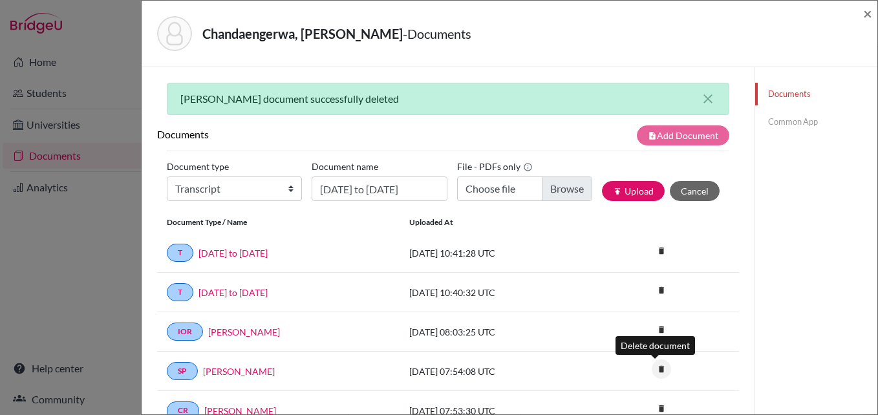
click at [656, 367] on icon "delete" at bounding box center [661, 368] width 19 height 19
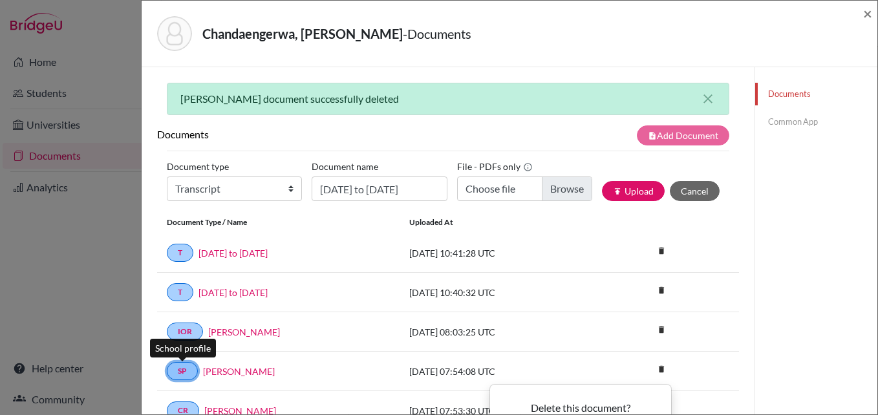
click at [186, 376] on link "SP" at bounding box center [182, 371] width 31 height 18
click at [180, 373] on link "SP" at bounding box center [182, 371] width 31 height 18
click at [490, 17] on div "Chandaengerwa, Tanaka - Documents" at bounding box center [505, 33] width 696 height 35
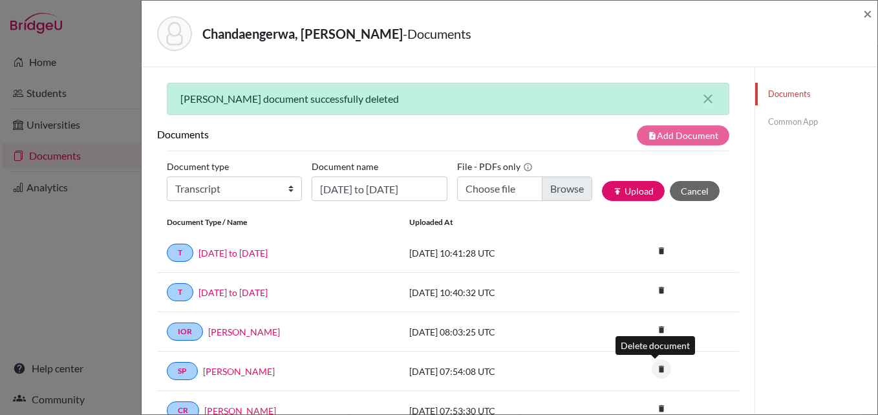
click at [655, 365] on icon "delete" at bounding box center [661, 368] width 19 height 19
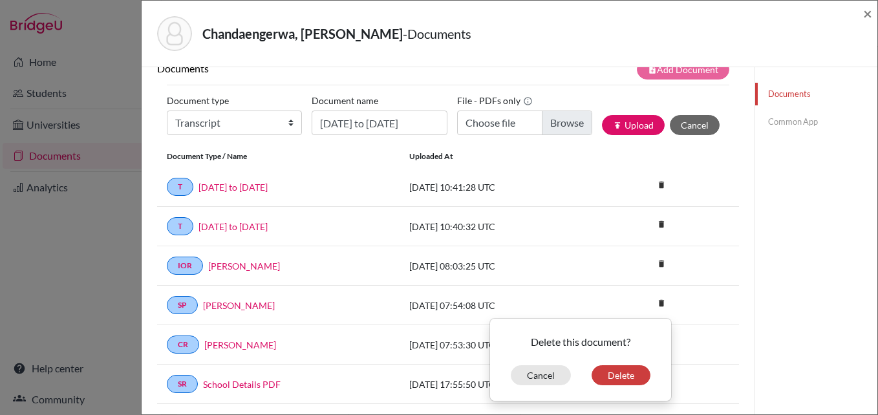
scroll to position [78, 0]
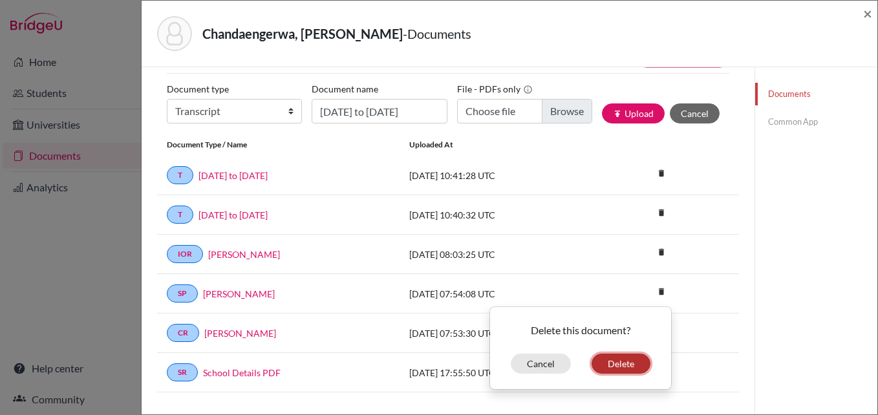
click at [625, 358] on button "Delete" at bounding box center [621, 364] width 59 height 20
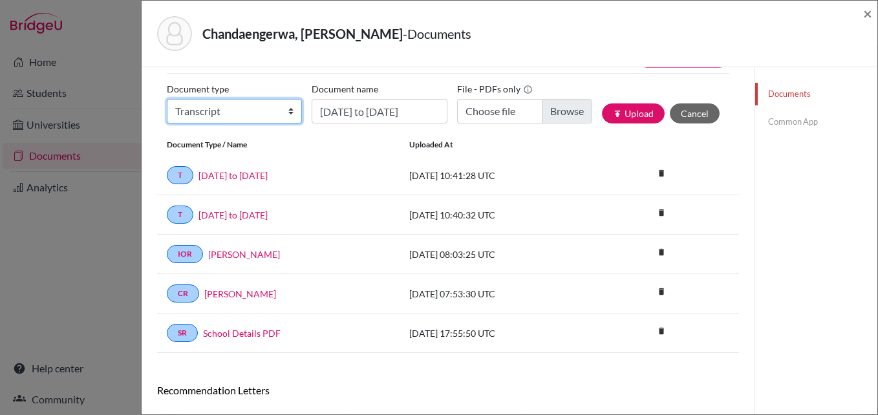
click at [288, 112] on select "Change explanation for Common App reports Counselor recommendation Internationa…" at bounding box center [234, 111] width 135 height 25
select select "1"
click at [167, 99] on select "Change explanation for Common App reports Counselor recommendation Internationa…" at bounding box center [234, 111] width 135 height 25
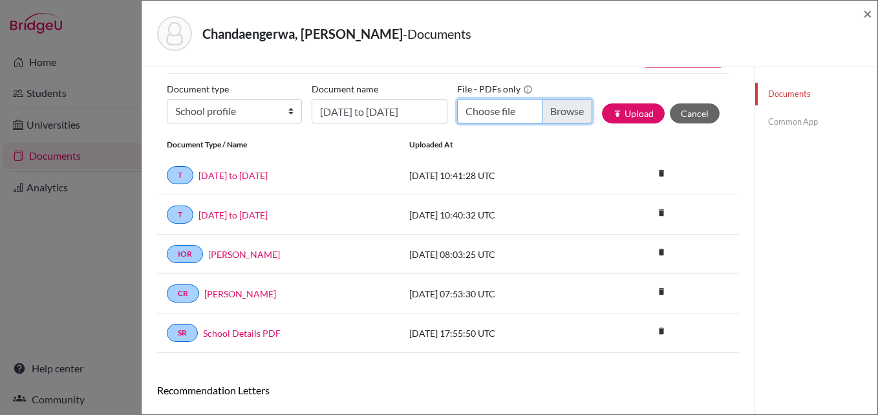
click at [508, 103] on input "Choose file" at bounding box center [524, 111] width 135 height 25
type input "C:\fakepath\School profile.pdf"
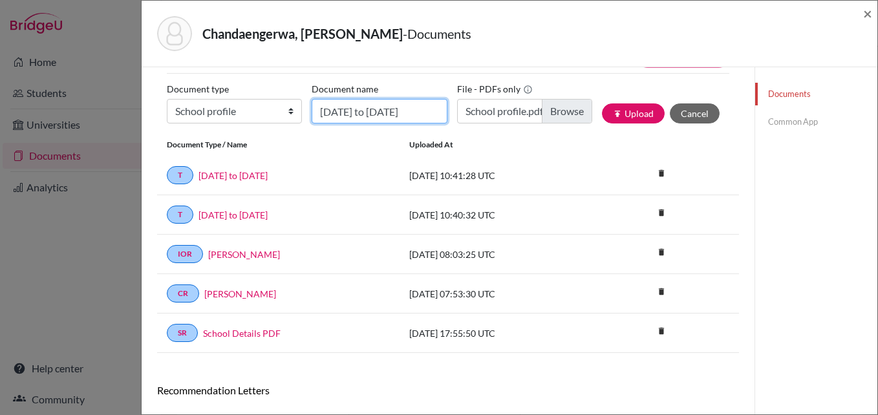
click at [359, 110] on input "2023 to 2024" at bounding box center [379, 111] width 135 height 25
type input "Midlands Christian College"
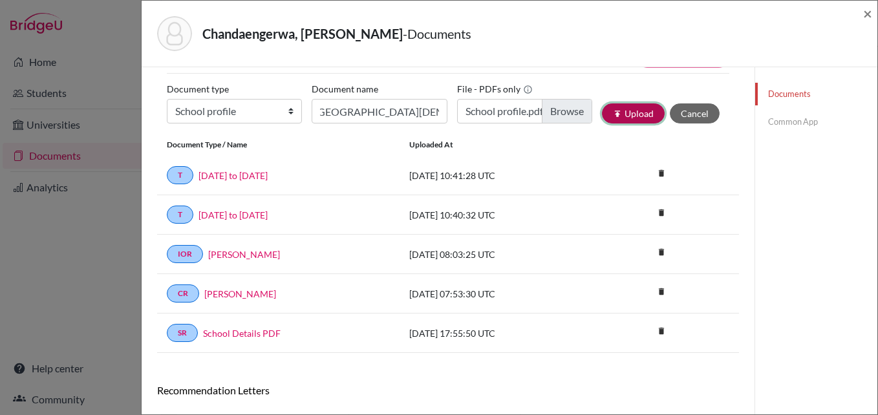
scroll to position [0, 0]
click at [630, 113] on button "publish Upload" at bounding box center [633, 113] width 63 height 20
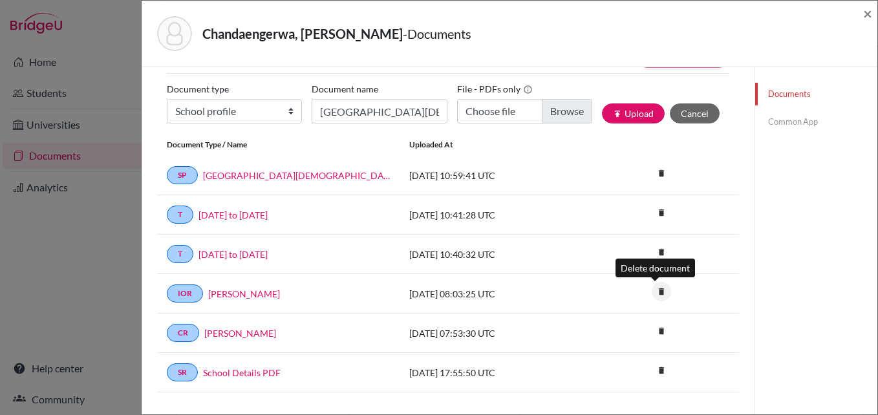
click at [656, 292] on icon "delete" at bounding box center [661, 291] width 19 height 19
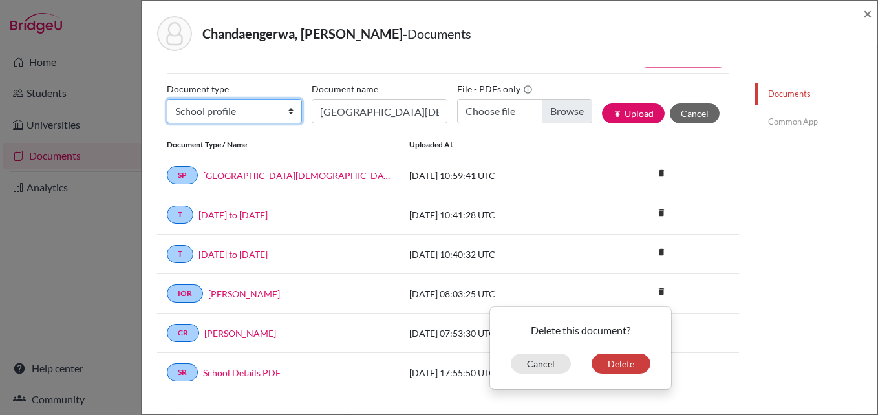
click at [289, 114] on select "Change explanation for Common App reports Counselor recommendation Internationa…" at bounding box center [234, 111] width 135 height 25
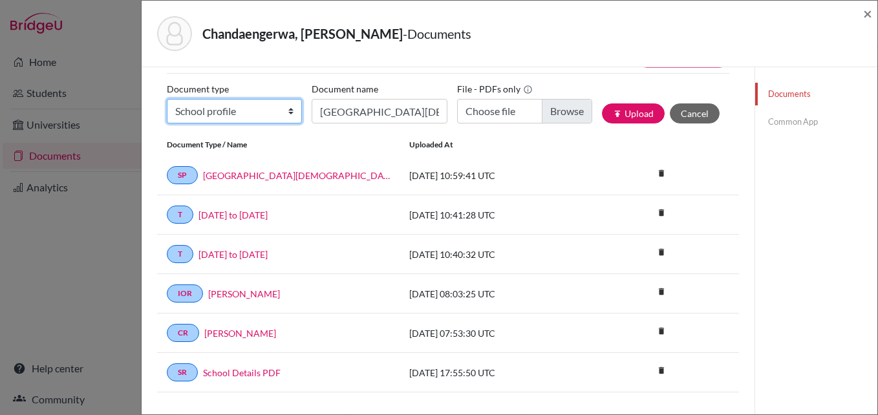
select select "46"
click at [167, 99] on select "Change explanation for Common App reports Counselor recommendation Internationa…" at bounding box center [234, 111] width 135 height 25
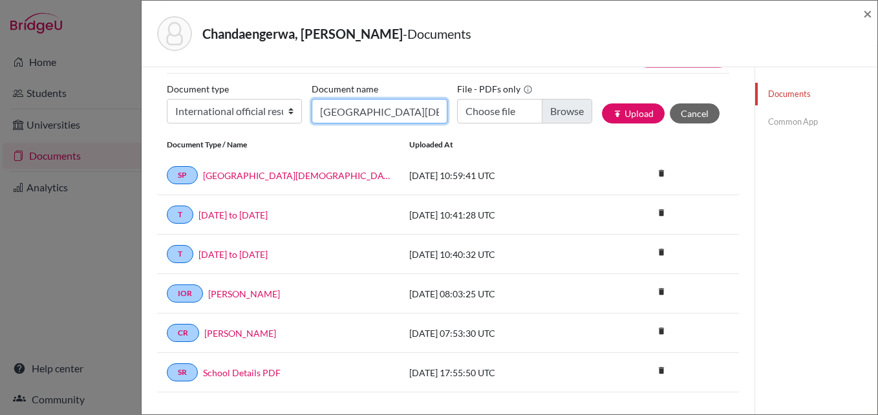
click at [378, 111] on input "Midlands Christian College" at bounding box center [379, 111] width 135 height 25
type input "IGCSE Certificates"
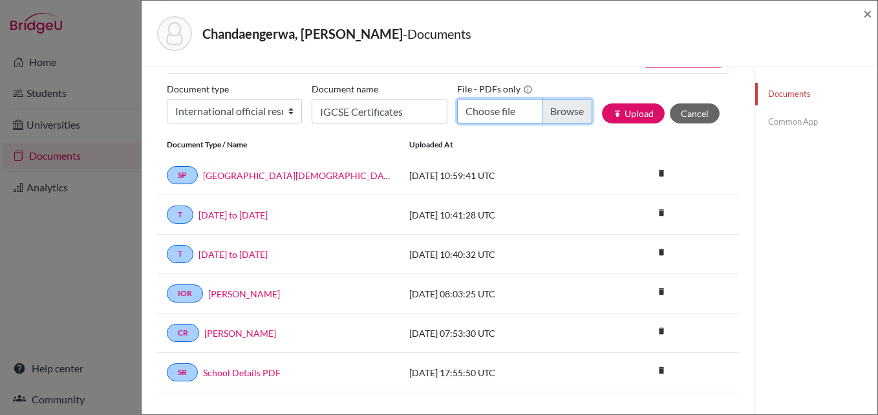
click at [560, 115] on input "Choose file" at bounding box center [524, 111] width 135 height 25
type input "C:\fakepath\IGCSE Certificates.pdf"
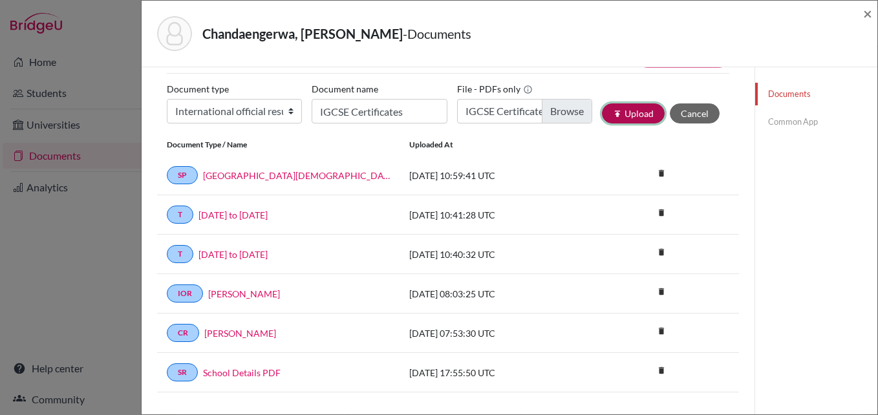
click at [641, 105] on button "publish Upload" at bounding box center [633, 113] width 63 height 20
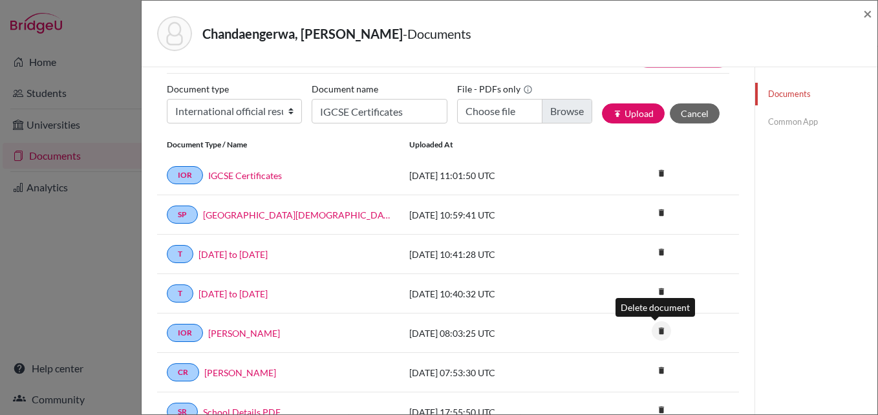
click at [654, 332] on icon "delete" at bounding box center [661, 330] width 19 height 19
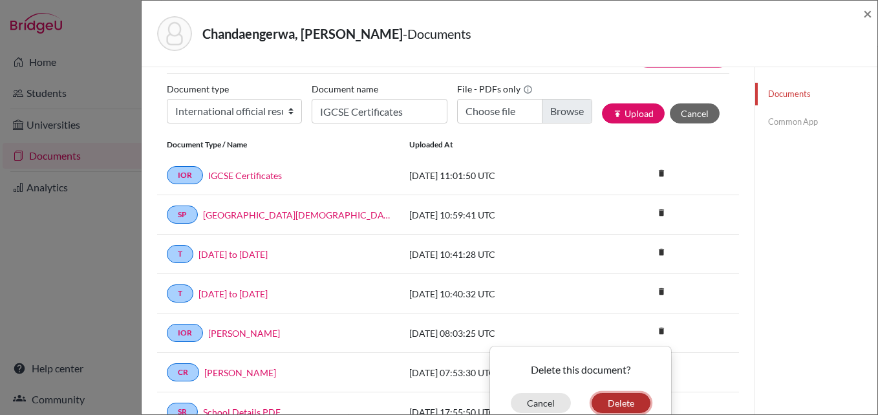
click at [615, 401] on button "Delete" at bounding box center [621, 403] width 59 height 20
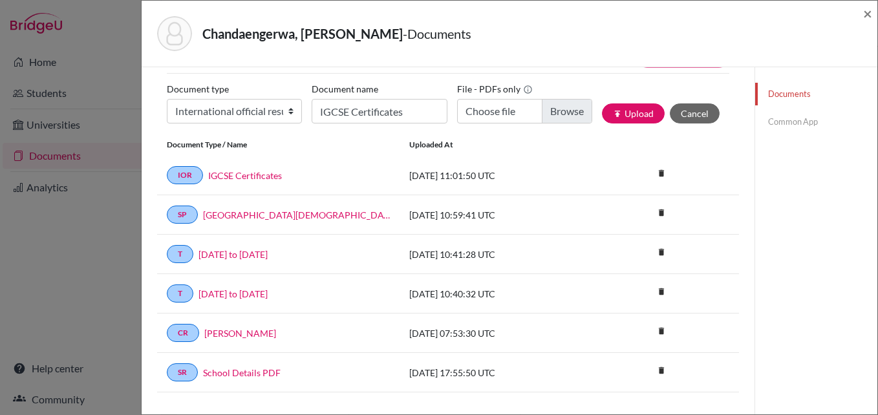
click at [774, 125] on link "Common App" at bounding box center [816, 122] width 122 height 23
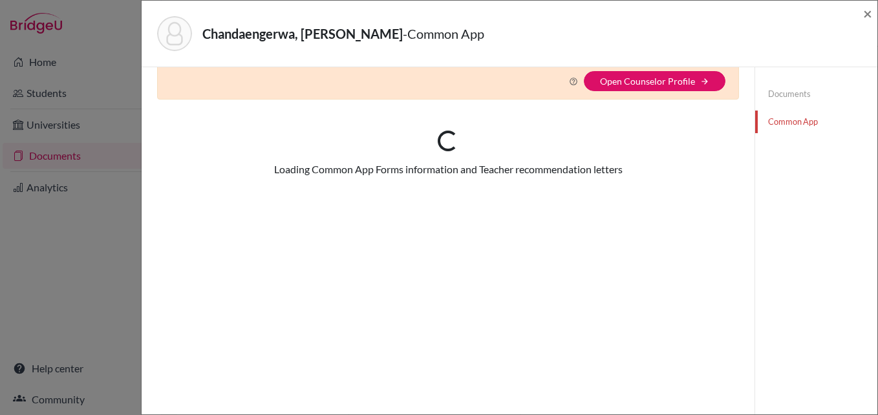
scroll to position [78, 0]
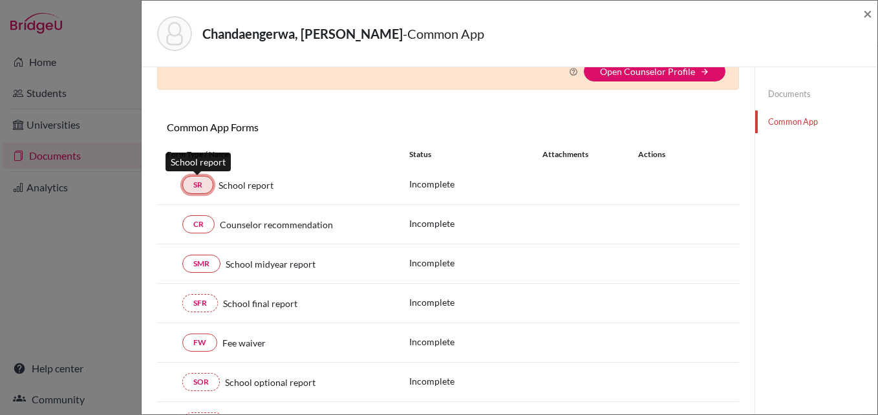
click at [202, 188] on link "SR" at bounding box center [197, 185] width 31 height 18
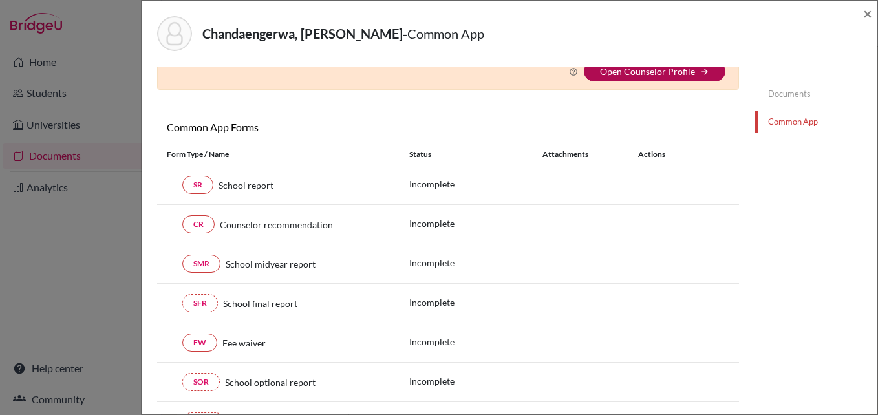
click at [634, 71] on link "Open Counselor Profile" at bounding box center [647, 71] width 95 height 11
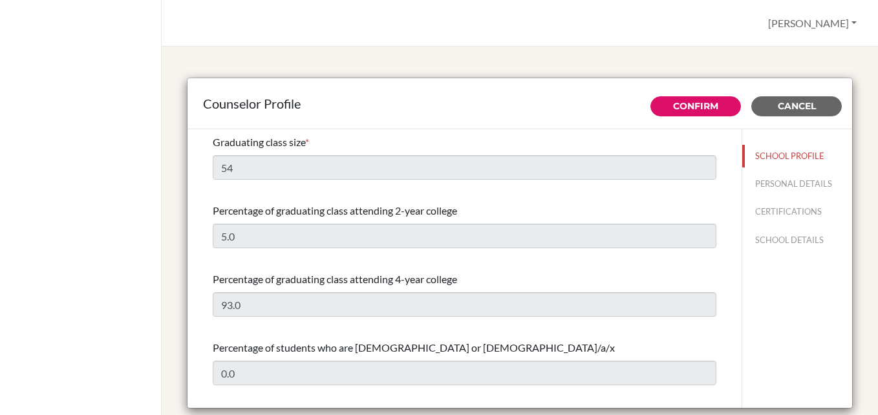
select select "1"
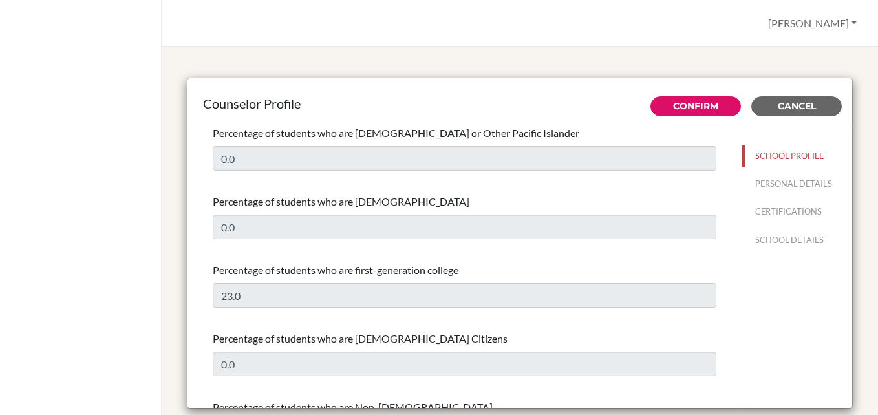
scroll to position [733, 0]
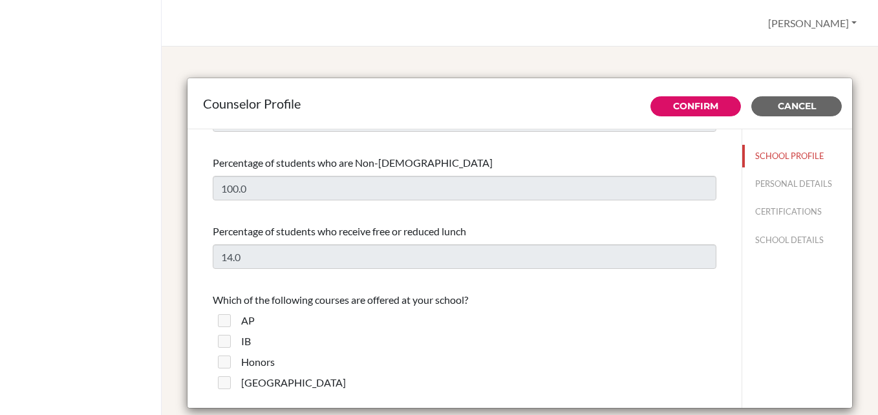
click at [842, 358] on div "Counselor Profile Confirm Cancel Graduating class size * 54 Percentage of gradu…" at bounding box center [520, 243] width 666 height 331
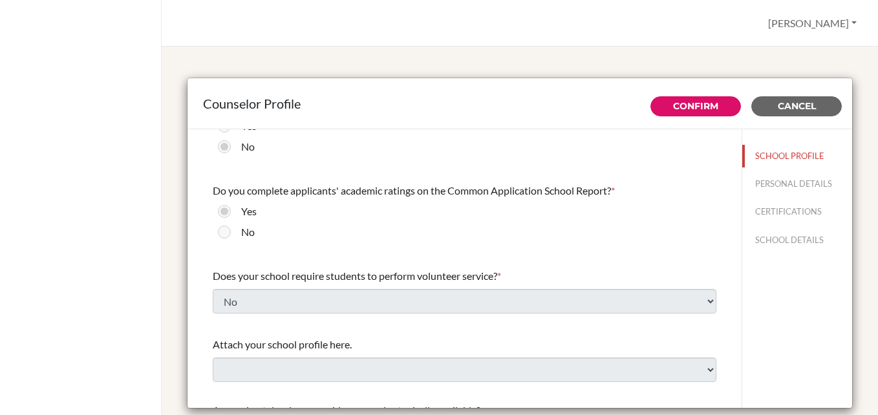
scroll to position [1338, 0]
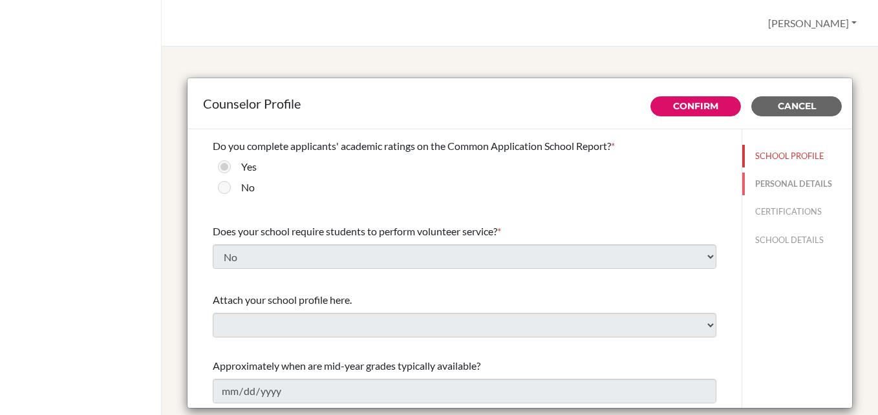
click at [788, 176] on button "PERSONAL DETAILS" at bounding box center [797, 184] width 110 height 23
type input "[PERSON_NAME]"
type input "Dzikiti"
type input "Advisor"
type input "263.773496667"
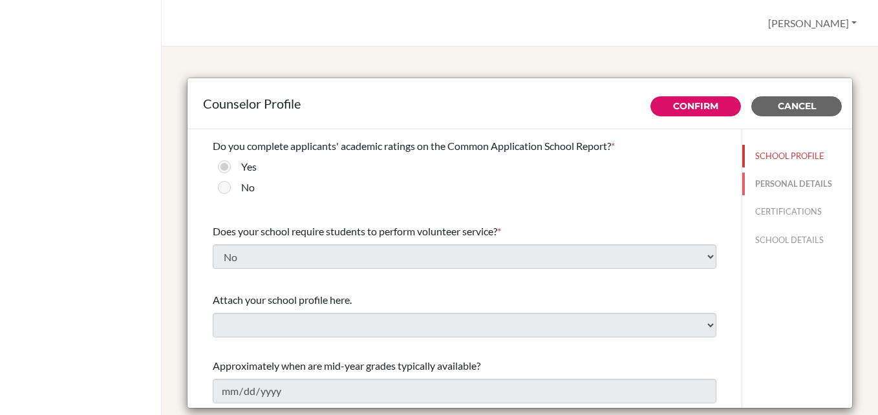
type input "[EMAIL_ADDRESS][DOMAIN_NAME]"
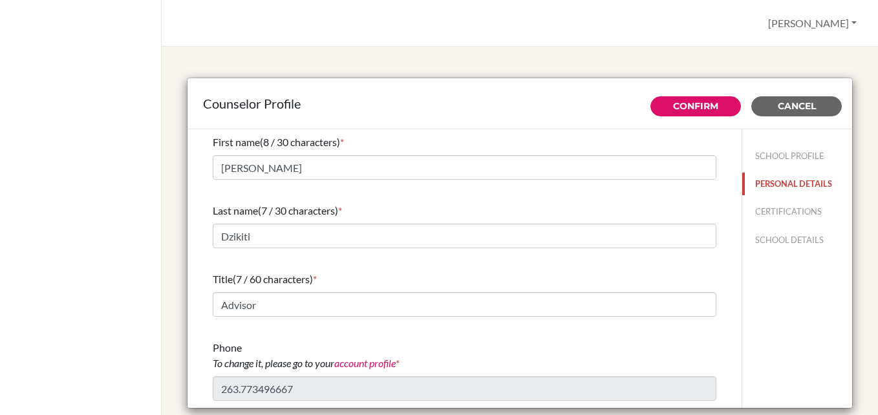
scroll to position [81, 0]
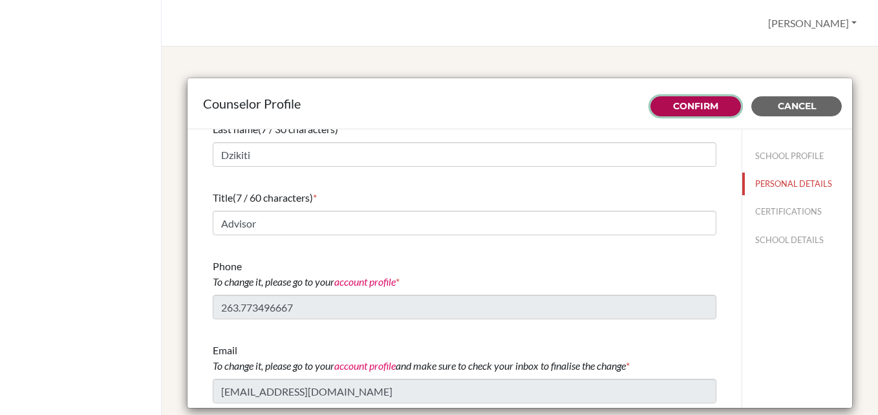
click at [701, 112] on button "Confirm" at bounding box center [695, 106] width 91 height 20
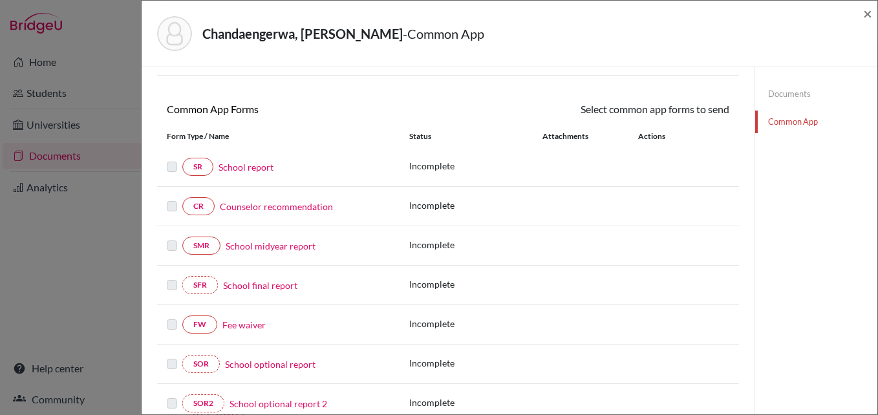
scroll to position [103, 0]
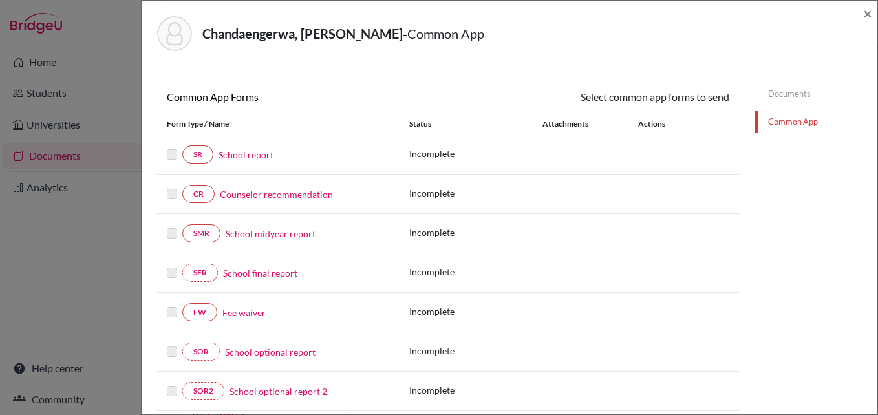
click at [242, 155] on link "School report" at bounding box center [246, 155] width 55 height 14
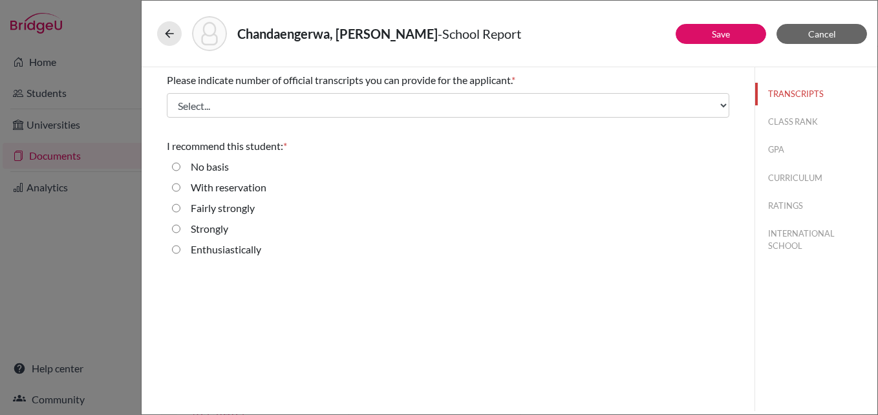
click at [172, 228] on input "Strongly" at bounding box center [176, 229] width 8 height 16
radio input "true"
click at [176, 251] on input "Enthusiastically" at bounding box center [176, 250] width 8 height 16
radio input "true"
click at [734, 33] on button "Save" at bounding box center [721, 34] width 91 height 20
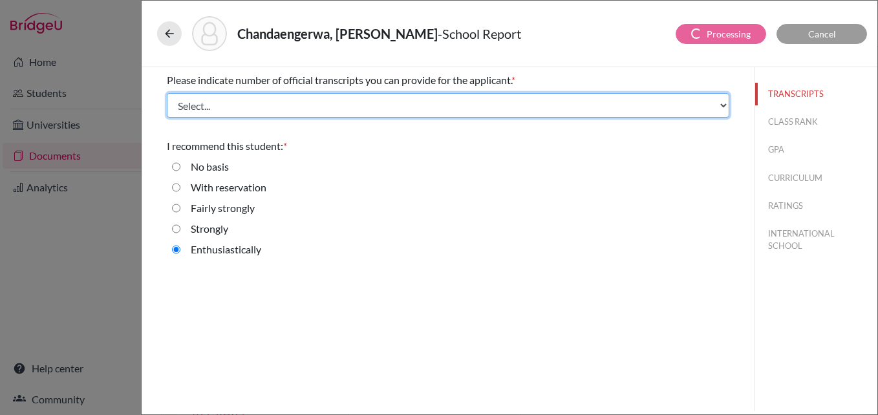
click at [720, 107] on select "Select... 1 2 3 4" at bounding box center [448, 105] width 562 height 25
select select "2"
click at [167, 93] on select "Select... 1 2 3 4" at bounding box center [448, 105] width 562 height 25
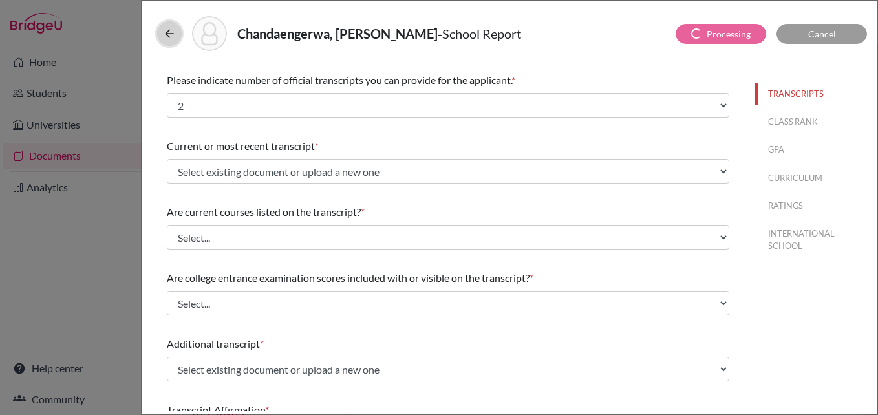
click at [169, 27] on icon at bounding box center [169, 33] width 13 height 13
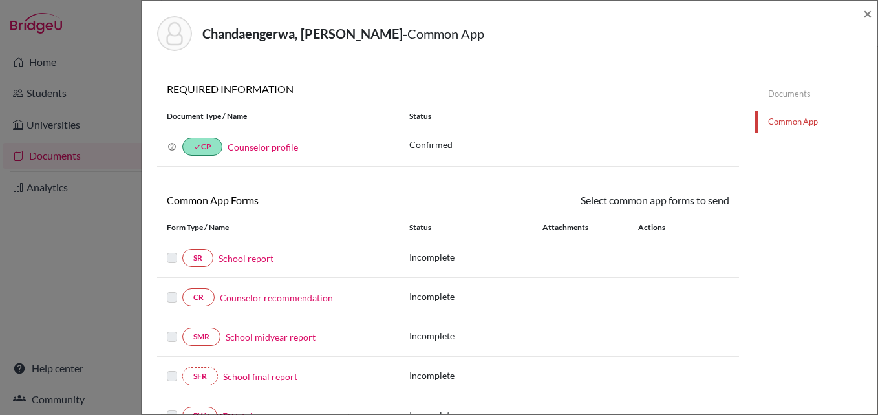
click at [249, 258] on link "School report" at bounding box center [246, 258] width 55 height 14
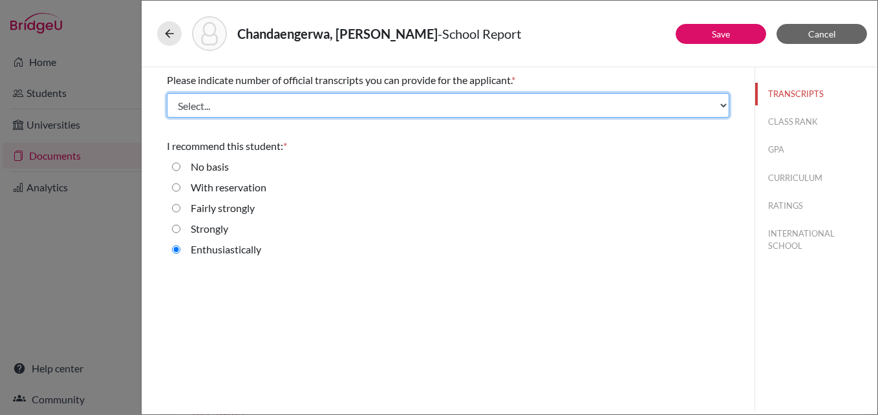
click at [369, 99] on select "Select... 1 2 3 4" at bounding box center [448, 105] width 562 height 25
select select "2"
click at [167, 93] on select "Select... 1 2 3 4" at bounding box center [448, 105] width 562 height 25
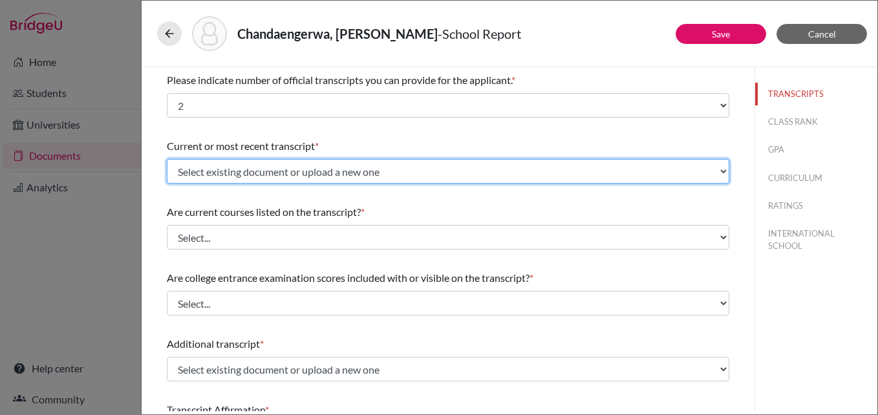
click at [602, 175] on select "Select existing document or upload a new one [PERSON_NAME] [PERSON_NAME] Upload…" at bounding box center [448, 171] width 562 height 25
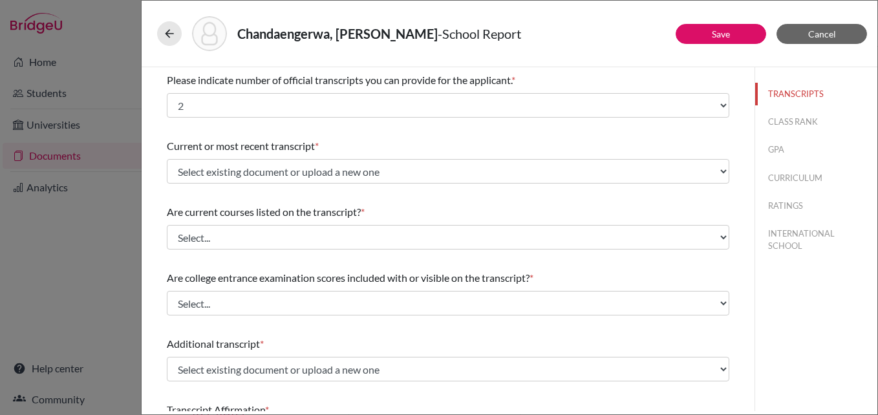
click at [571, 139] on div "Current or most recent transcript *" at bounding box center [448, 146] width 562 height 16
click at [165, 31] on icon at bounding box center [169, 33] width 13 height 13
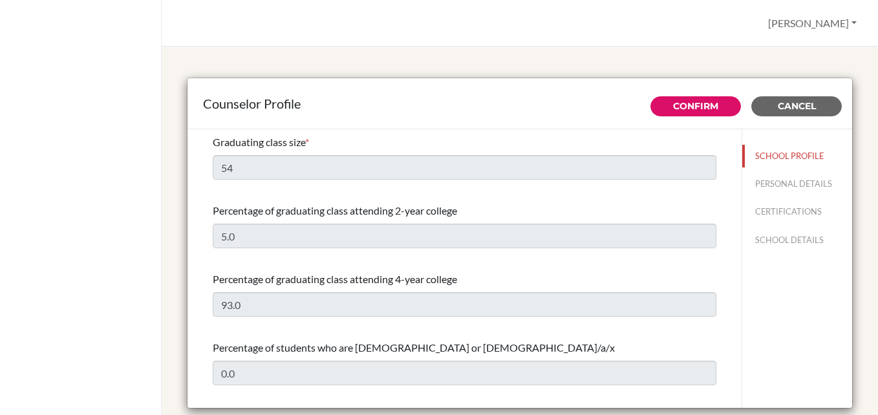
select select "1"
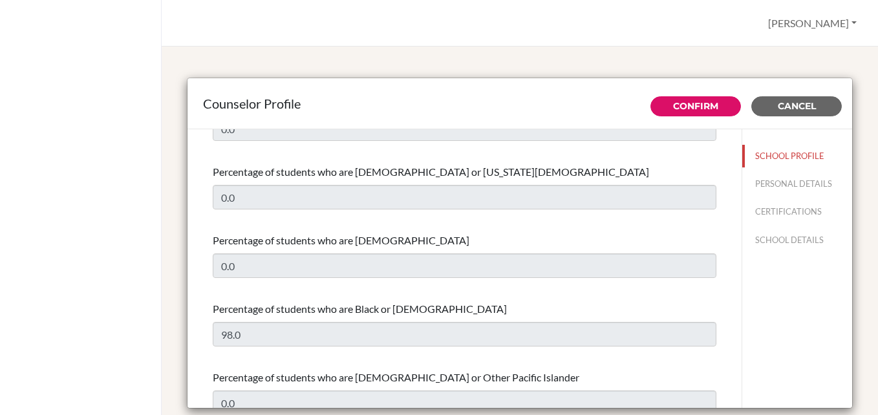
scroll to position [489, 0]
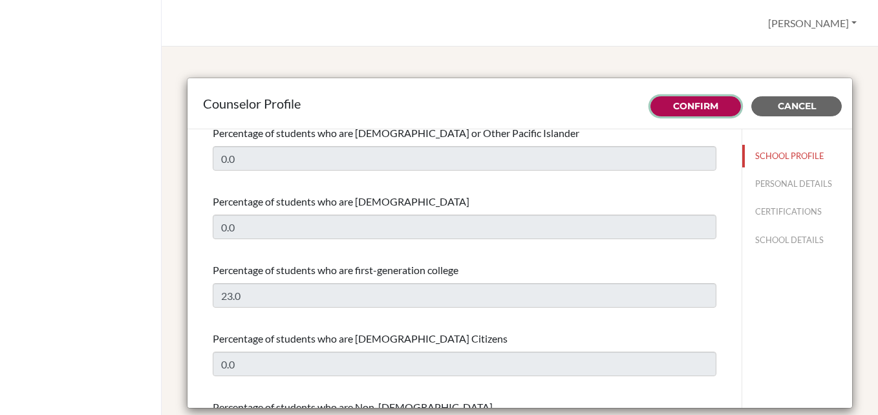
click at [698, 105] on link "Confirm" at bounding box center [695, 106] width 45 height 12
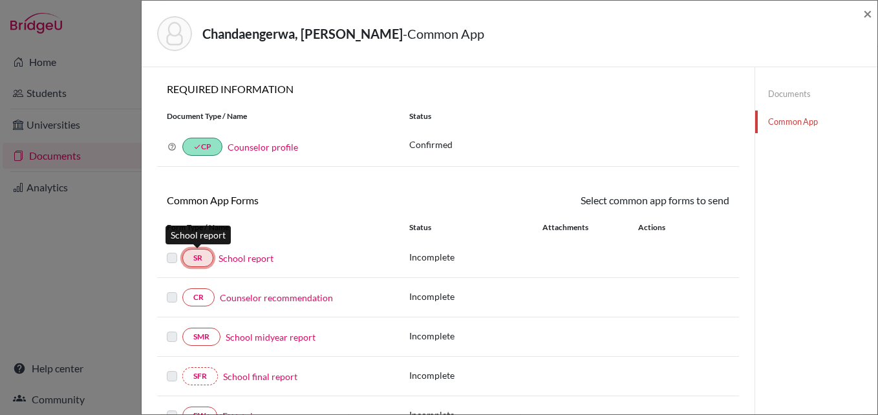
click at [198, 259] on link "SR" at bounding box center [197, 258] width 31 height 18
click at [232, 259] on link "School report" at bounding box center [246, 258] width 55 height 14
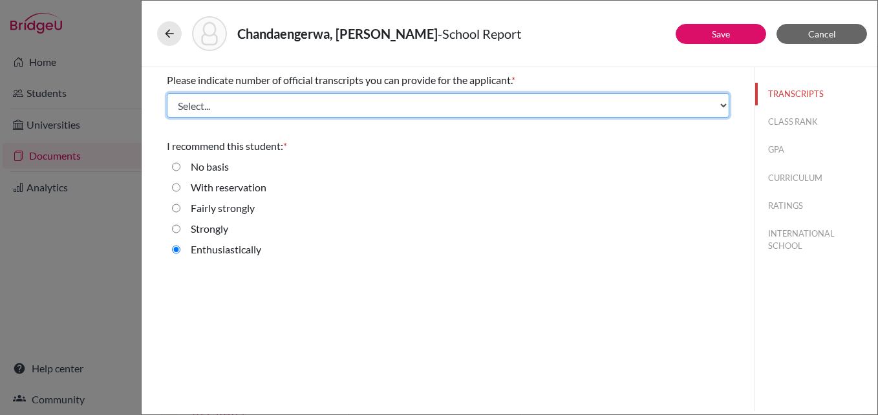
click at [449, 103] on select "Select... 1 2 3 4" at bounding box center [448, 105] width 562 height 25
select select "2"
click at [167, 93] on select "Select... 1 2 3 4" at bounding box center [448, 105] width 562 height 25
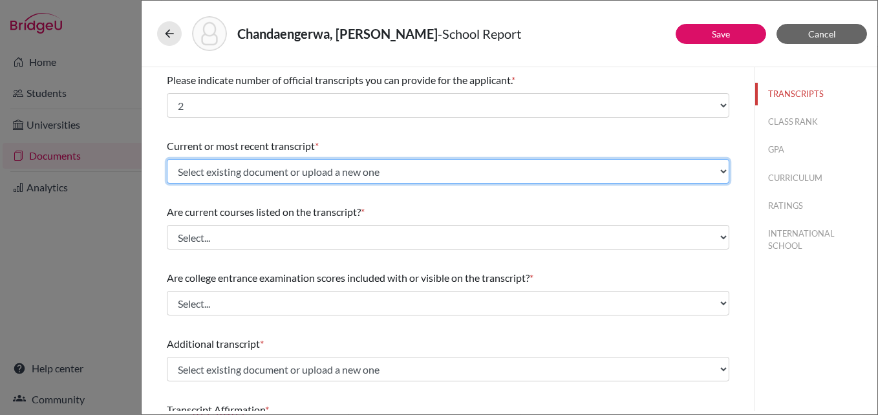
click at [345, 178] on select "Select existing document or upload a new one [DATE] to [DATE] [DATE] to [DATE] …" at bounding box center [448, 171] width 562 height 25
select select "676818"
click at [167, 159] on select "Select existing document or upload a new one [DATE] to [DATE] [DATE] to [DATE] …" at bounding box center [448, 171] width 562 height 25
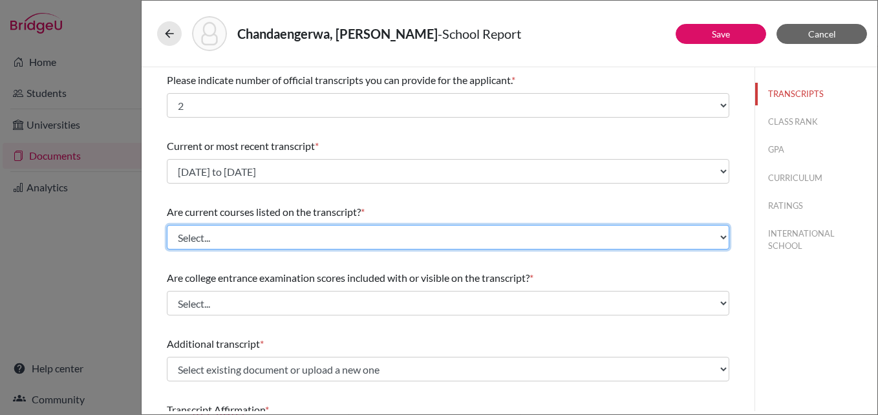
click at [712, 239] on select "Select... Yes No" at bounding box center [448, 237] width 562 height 25
select select "0"
click at [167, 225] on select "Select... Yes No" at bounding box center [448, 237] width 562 height 25
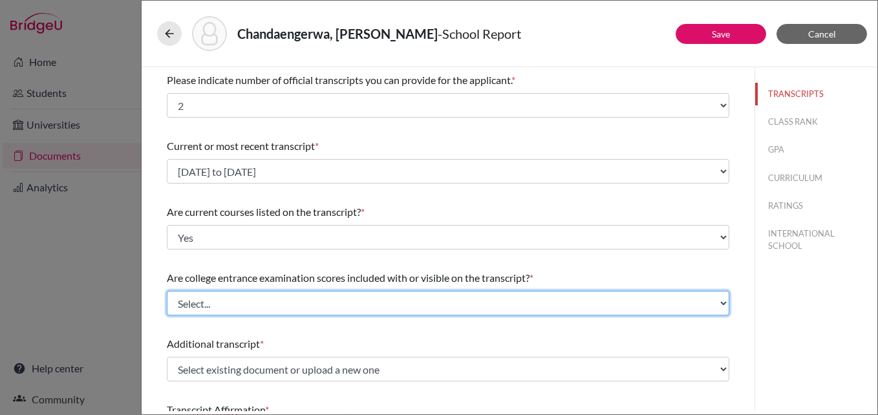
click at [714, 306] on select "Select... Yes No" at bounding box center [448, 303] width 562 height 25
select select "0"
click at [167, 291] on select "Select... Yes No" at bounding box center [448, 303] width 562 height 25
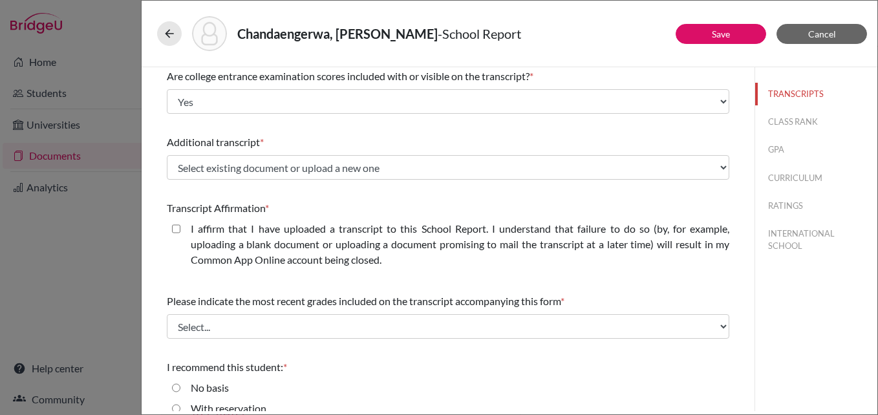
scroll to position [207, 0]
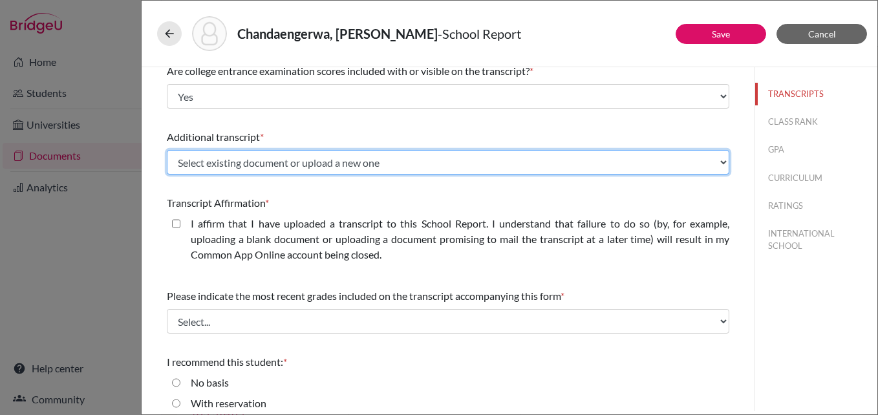
click at [718, 162] on select "Select existing document or upload a new one [DATE] to [DATE] [DATE] to [DATE] …" at bounding box center [448, 162] width 562 height 25
select select "676817"
click at [167, 150] on select "Select existing document or upload a new one [DATE] to [DATE] [DATE] to [DATE] …" at bounding box center [448, 162] width 562 height 25
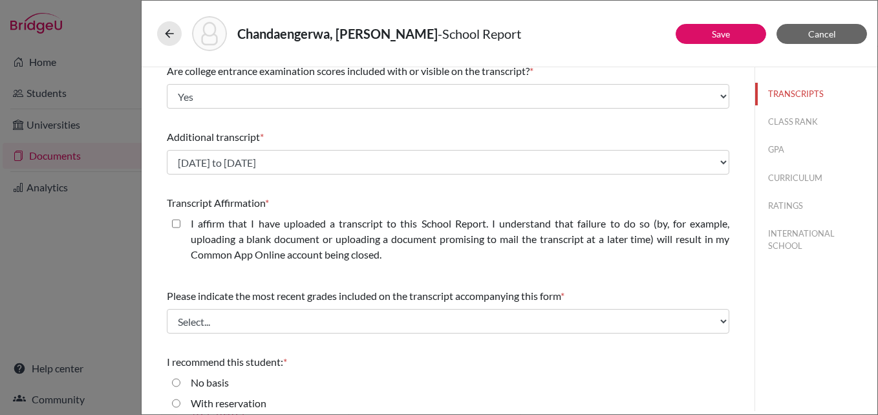
click at [175, 225] on closed\ "I affirm that I have uploaded a transcript to this School Report. I understand …" at bounding box center [176, 224] width 8 height 16
checkbox closed\ "true"
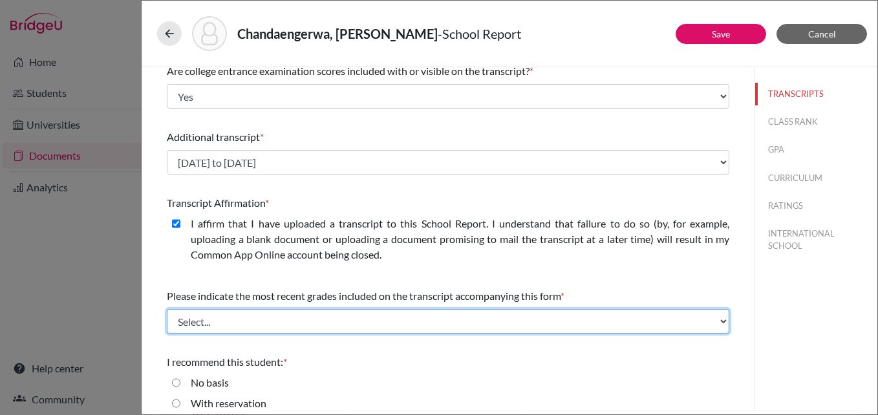
click at [445, 327] on select "Select... Final junior year grades 1st Quarter senior year grades 2nd Quarter/1…" at bounding box center [448, 321] width 562 height 25
select select "6"
click at [167, 309] on select "Select... Final junior year grades 1st Quarter senior year grades 2nd Quarter/1…" at bounding box center [448, 321] width 562 height 25
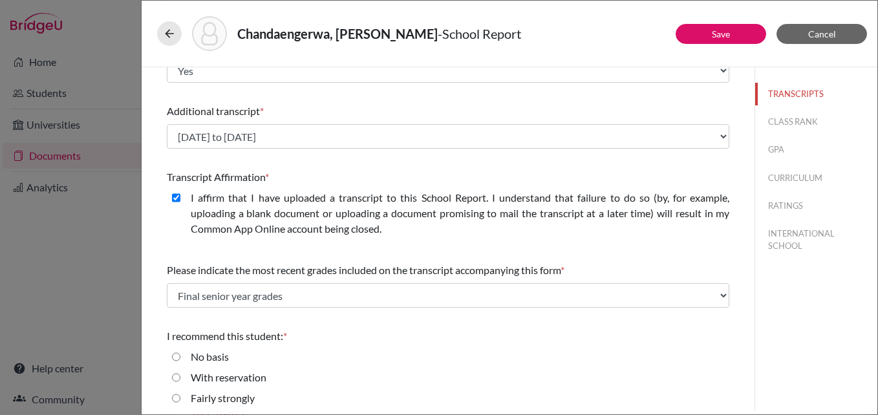
scroll to position [279, 0]
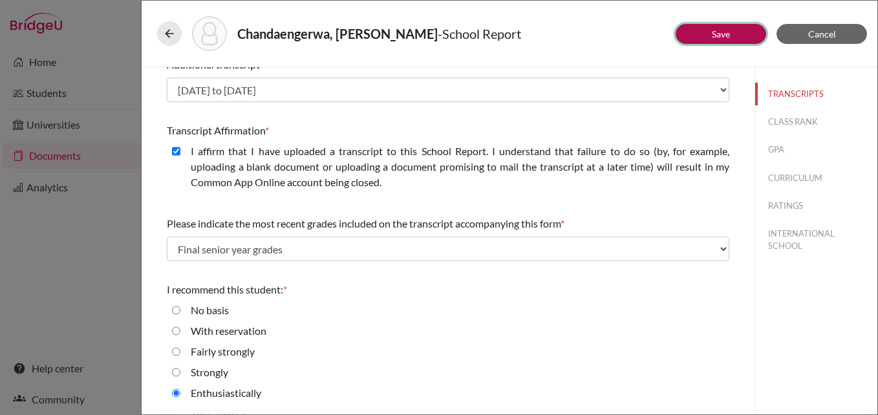
click at [728, 40] on button "Save" at bounding box center [721, 34] width 91 height 20
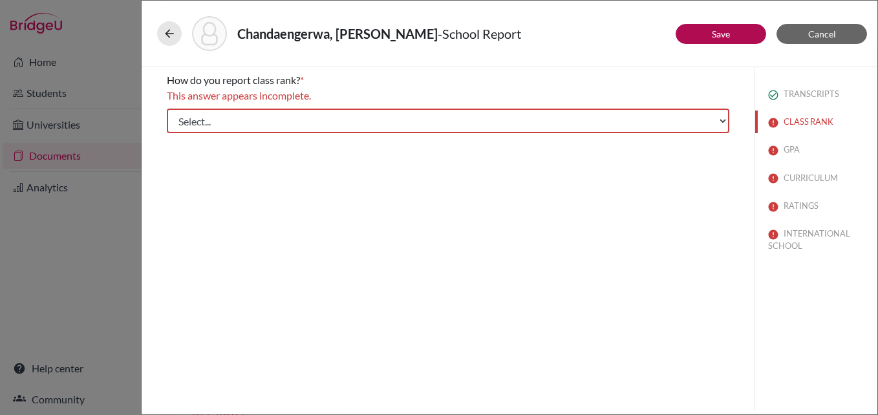
scroll to position [0, 0]
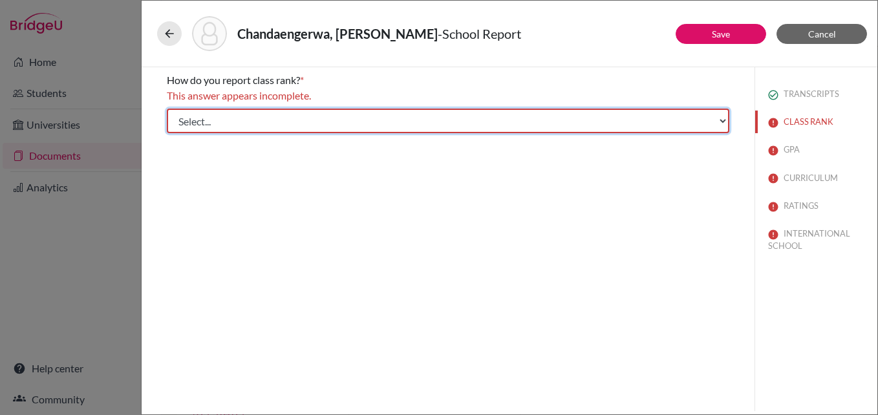
click at [724, 119] on select "Select... Exact Decile Quintile Quartile None" at bounding box center [448, 121] width 562 height 25
select select "1"
click at [167, 109] on select "Select... Exact Decile Quintile Quartile None" at bounding box center [448, 121] width 562 height 25
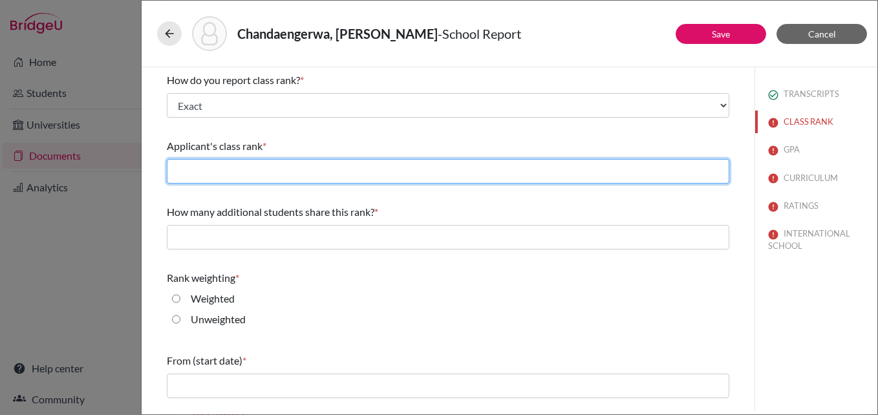
click at [640, 167] on input "text" at bounding box center [448, 171] width 562 height 25
type input "3"
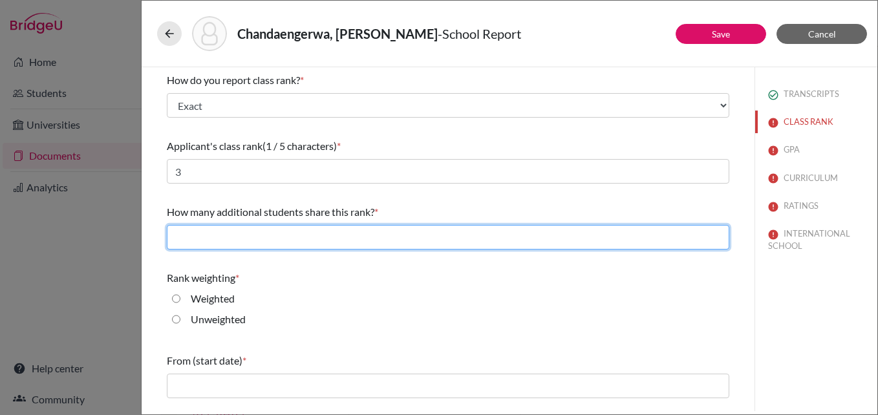
click at [343, 239] on input "text" at bounding box center [448, 237] width 562 height 25
type input "1"
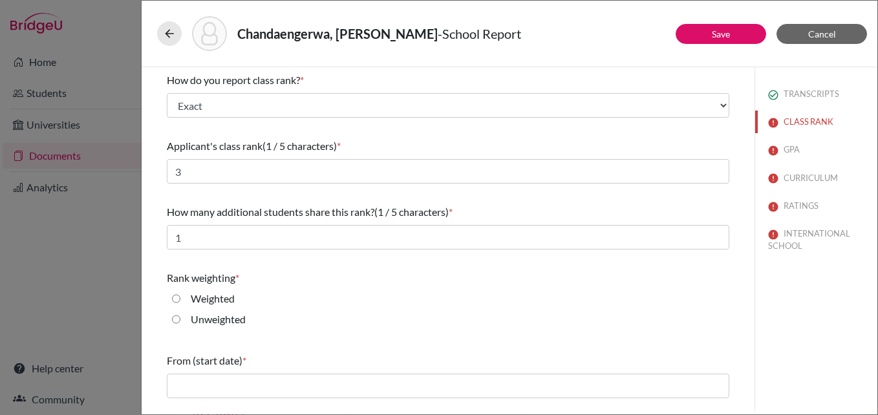
click at [175, 319] on input "Unweighted" at bounding box center [176, 320] width 8 height 16
radio input "true"
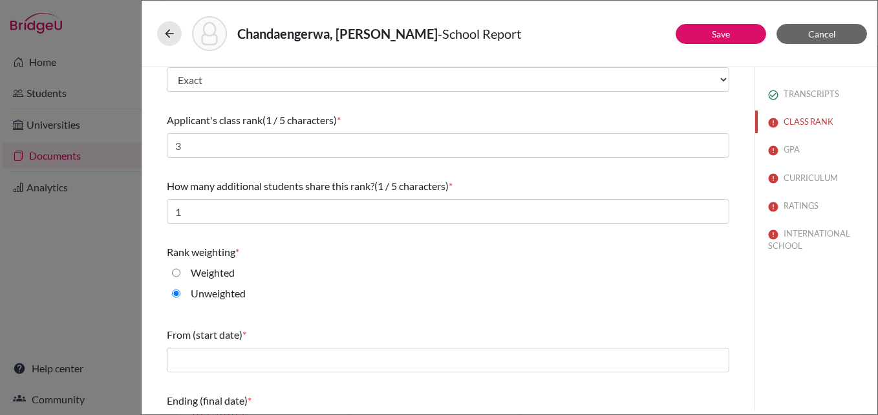
scroll to position [58, 0]
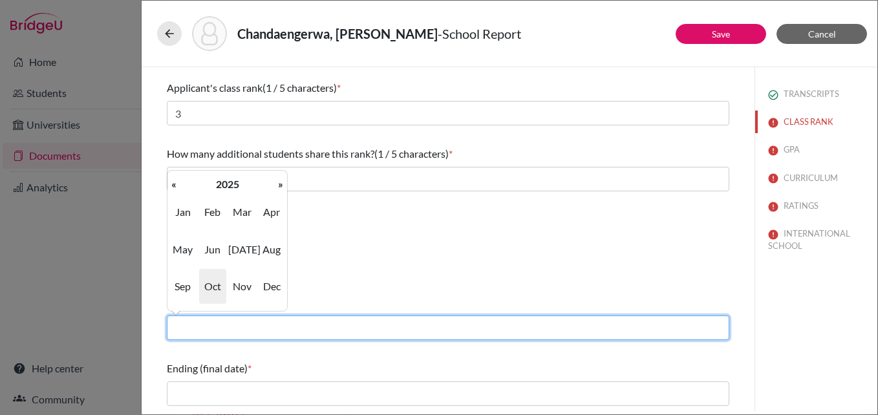
click at [318, 331] on input "text" at bounding box center [448, 327] width 562 height 25
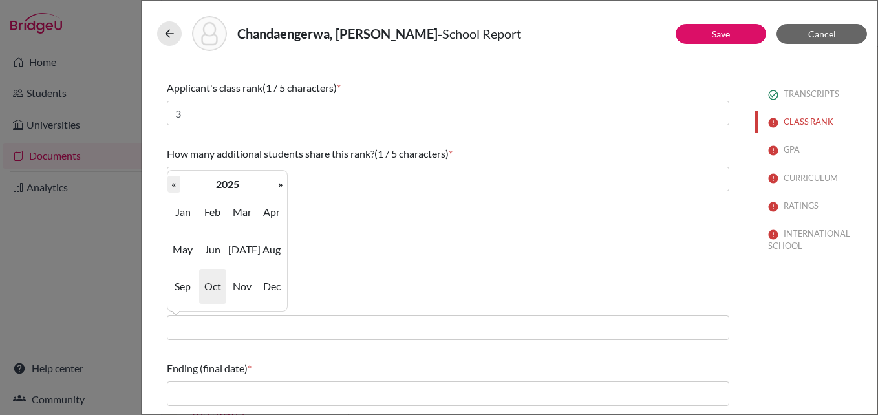
click at [173, 188] on th "«" at bounding box center [173, 184] width 13 height 17
click at [185, 220] on span "Jan" at bounding box center [182, 212] width 27 height 35
type input "01/2023"
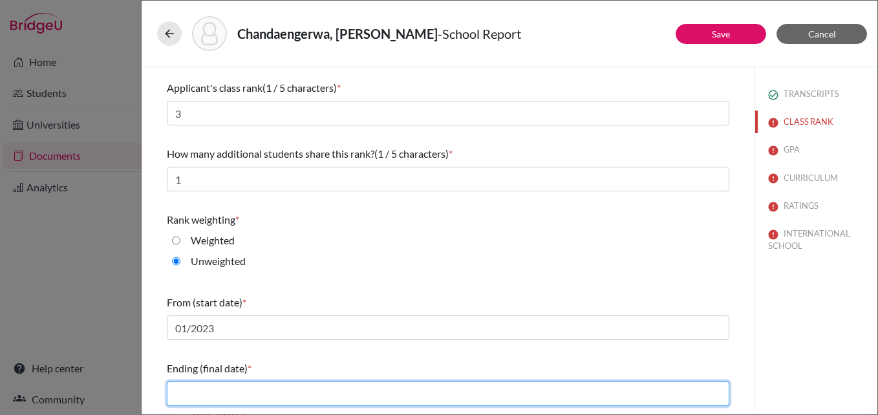
click at [224, 400] on input "text" at bounding box center [448, 393] width 562 height 25
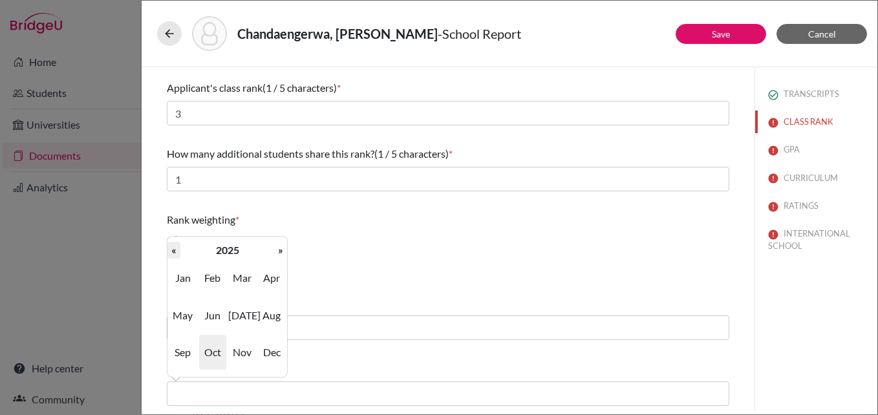
click at [173, 251] on th "«" at bounding box center [173, 250] width 13 height 17
click at [244, 348] on span "Nov" at bounding box center [241, 352] width 27 height 35
type input "11/2024"
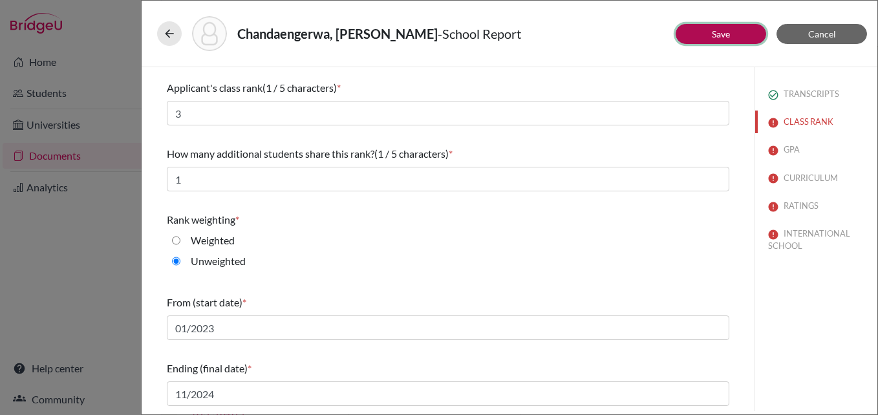
click at [741, 29] on button "Save" at bounding box center [721, 34] width 91 height 20
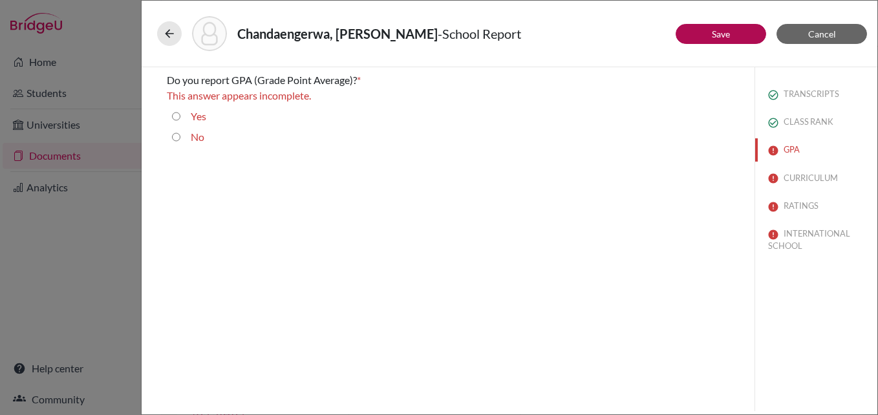
scroll to position [0, 0]
click at [173, 138] on input "No" at bounding box center [176, 137] width 8 height 16
radio input "true"
click at [731, 30] on button "Save" at bounding box center [721, 34] width 91 height 20
